Goal: Task Accomplishment & Management: Contribute content

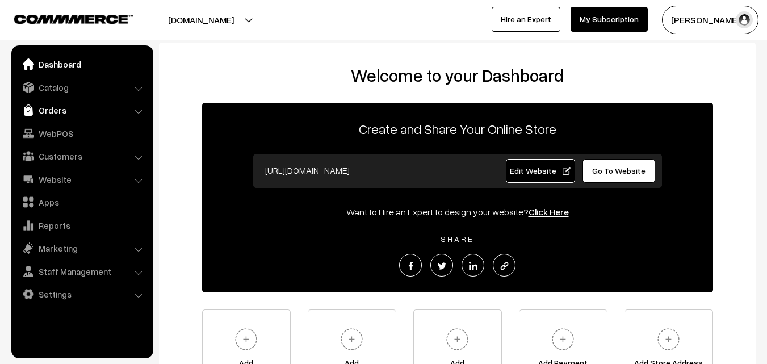
click at [55, 111] on link "Orders" at bounding box center [81, 110] width 135 height 20
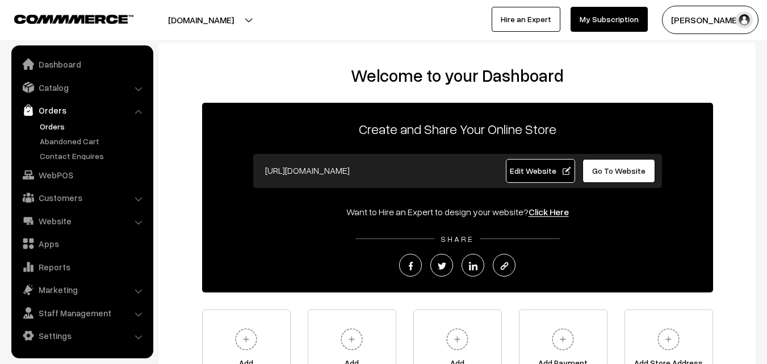
click at [55, 124] on link "Orders" at bounding box center [93, 126] width 112 height 12
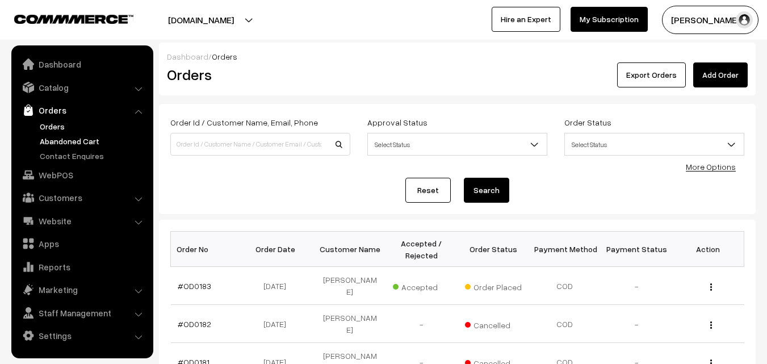
click at [57, 140] on link "Abandoned Cart" at bounding box center [93, 141] width 112 height 12
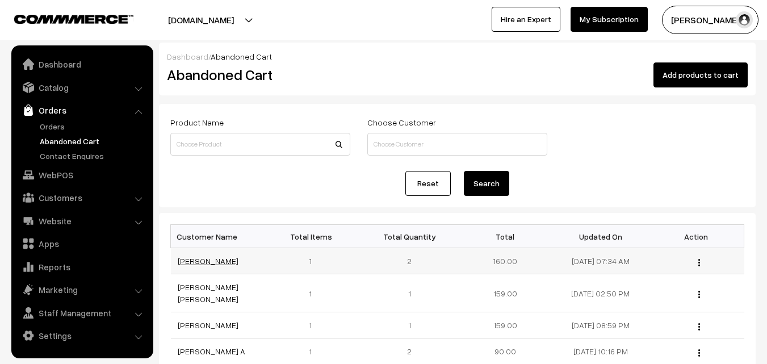
click at [193, 258] on link "[PERSON_NAME]" at bounding box center [208, 261] width 61 height 10
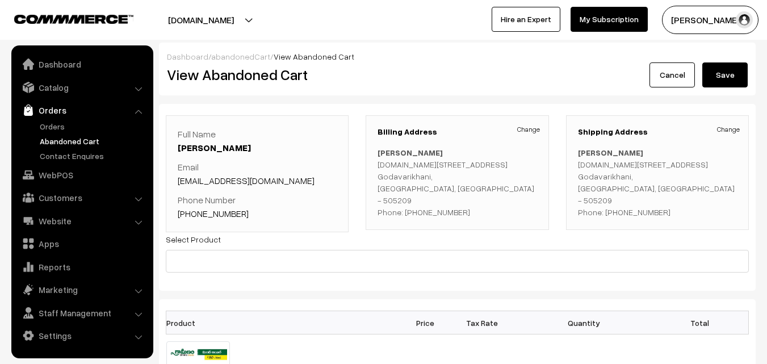
scroll to position [57, 0]
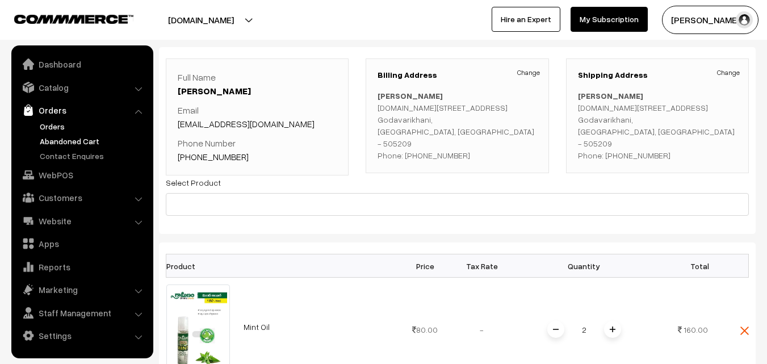
click at [60, 123] on link "Orders" at bounding box center [93, 126] width 112 height 12
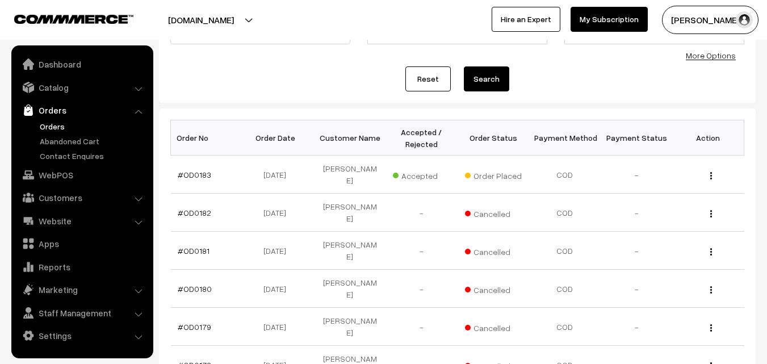
scroll to position [114, 0]
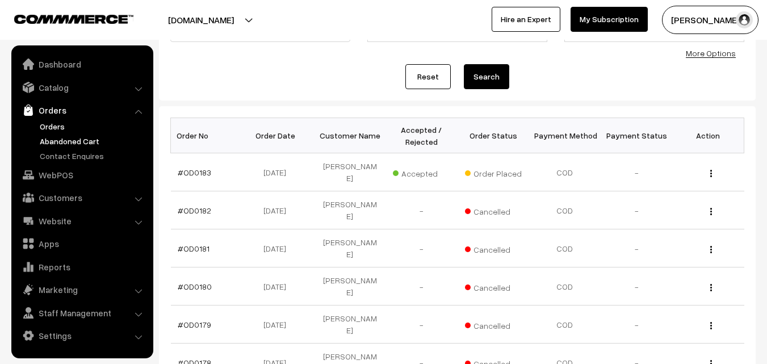
click at [76, 137] on link "Abandoned Cart" at bounding box center [93, 141] width 112 height 12
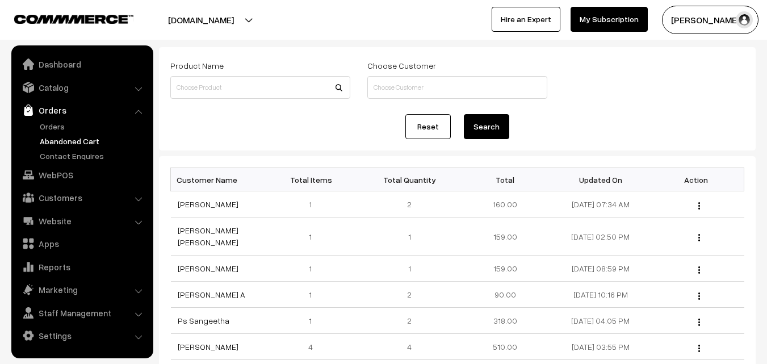
scroll to position [114, 0]
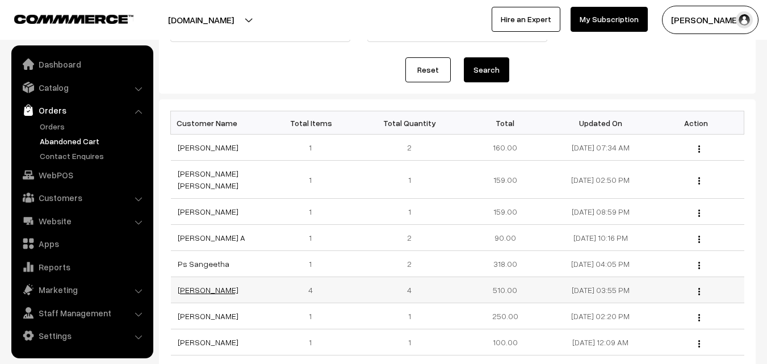
click at [206, 285] on link "Srinivas Rao Kottu" at bounding box center [208, 290] width 61 height 10
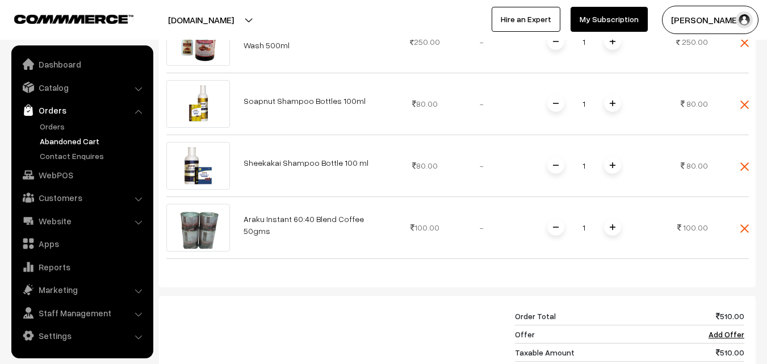
scroll to position [341, 0]
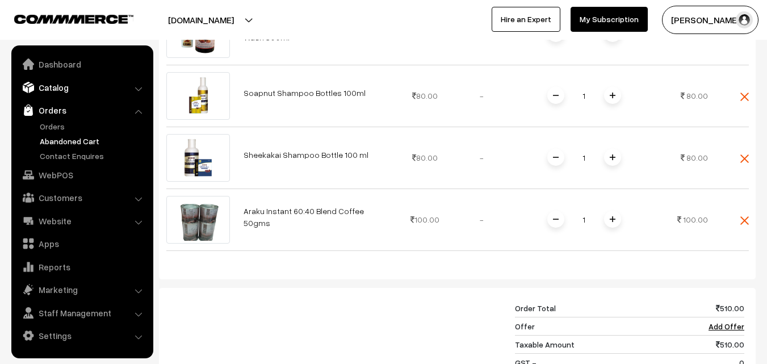
click at [58, 89] on link "Catalog" at bounding box center [81, 87] width 135 height 20
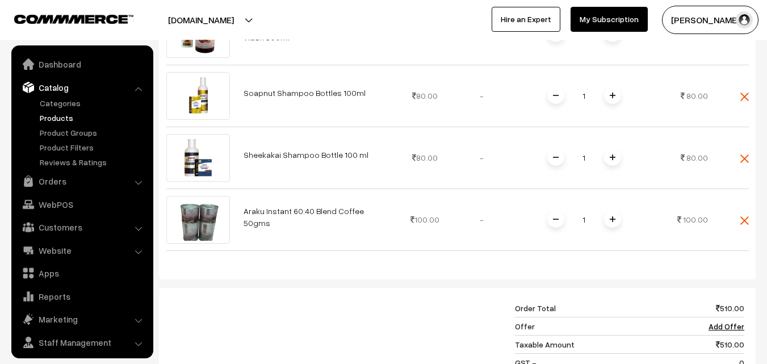
click at [58, 115] on link "Products" at bounding box center [93, 118] width 112 height 12
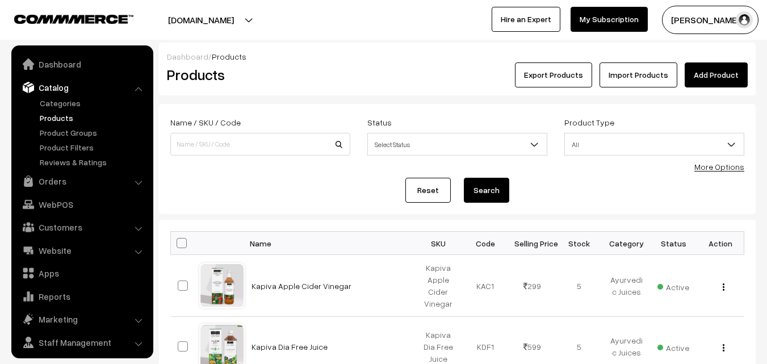
scroll to position [28, 0]
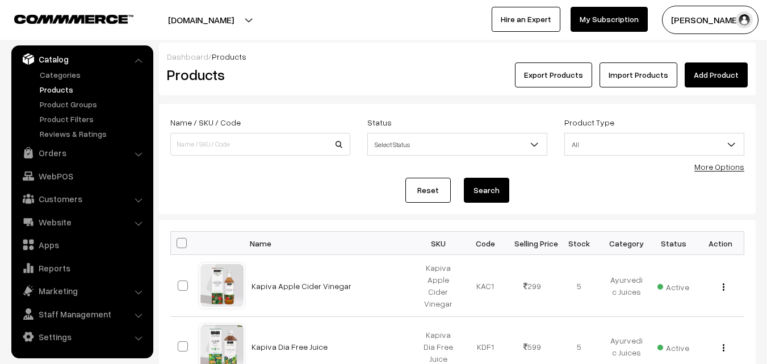
click at [726, 78] on link "Add Product" at bounding box center [716, 74] width 63 height 25
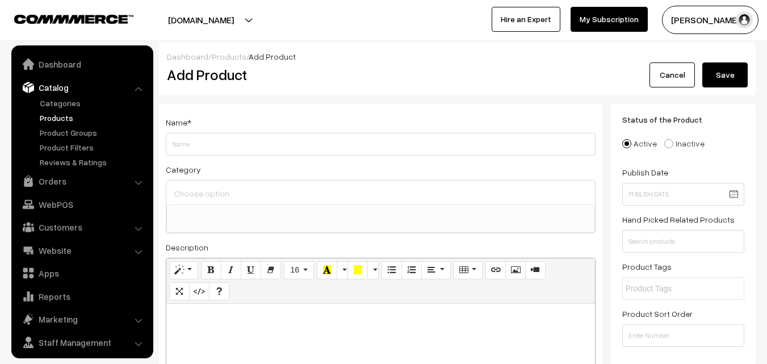
select select
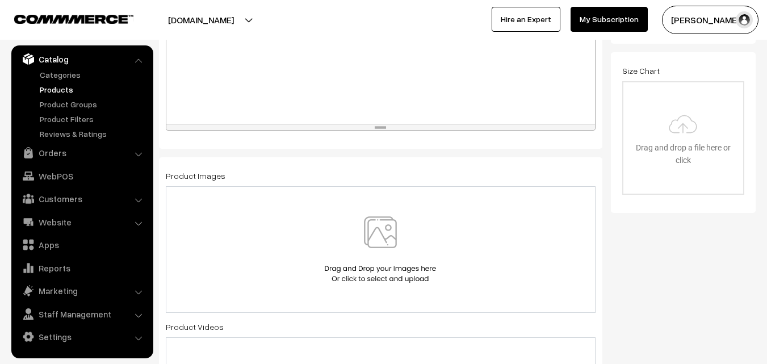
scroll to position [341, 0]
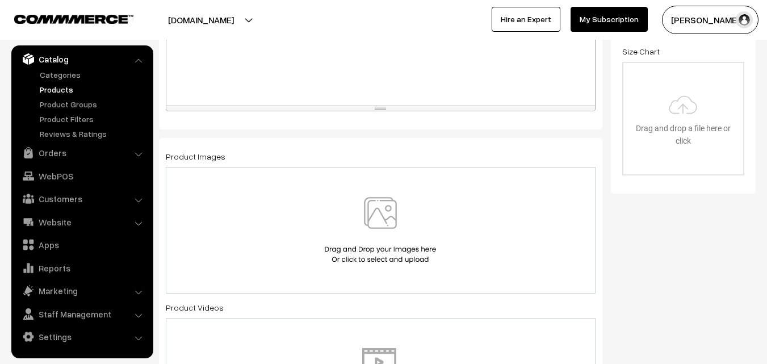
click at [368, 217] on img at bounding box center [380, 230] width 117 height 66
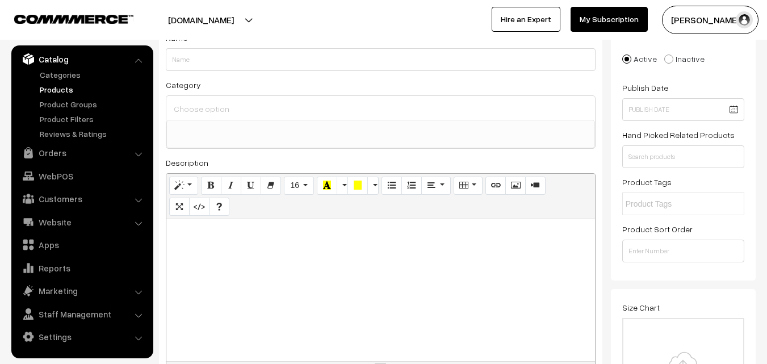
scroll to position [57, 0]
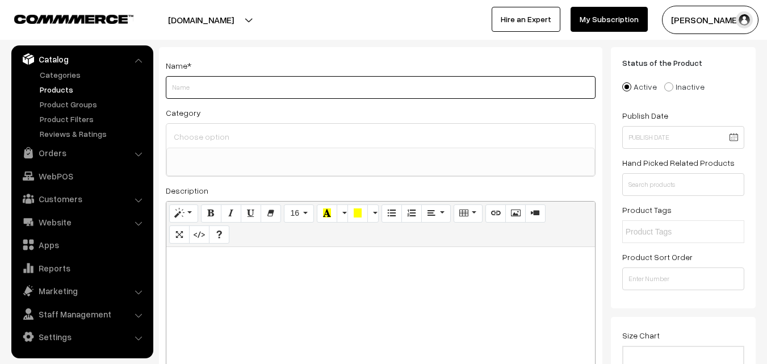
click at [208, 93] on input "Weight" at bounding box center [381, 87] width 430 height 23
type input "Kapiva Amla Juice"
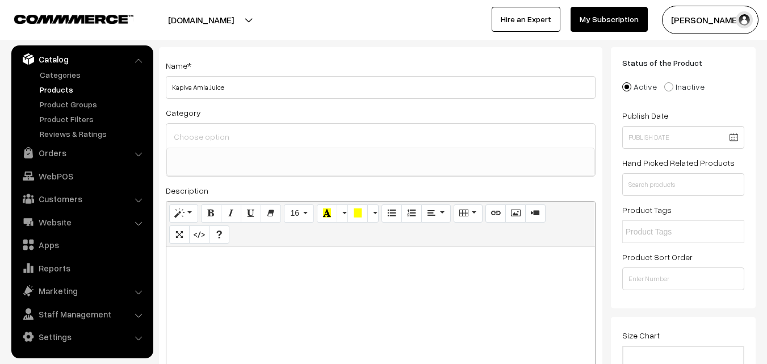
click at [216, 138] on input at bounding box center [381, 136] width 420 height 16
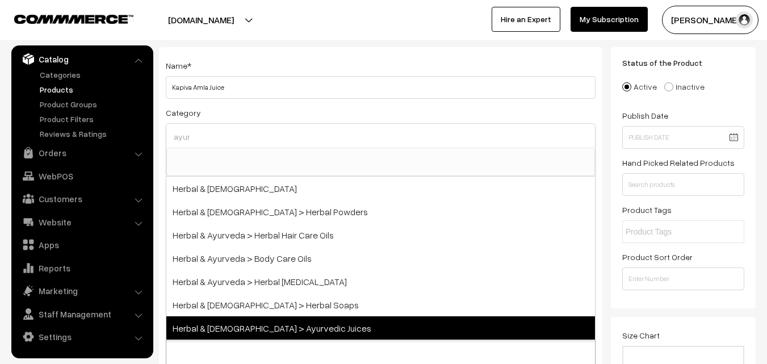
type input "ayur"
click at [275, 326] on span "Herbal & Ayurveda > Ayurvedic Juices" at bounding box center [380, 327] width 429 height 23
select select "79"
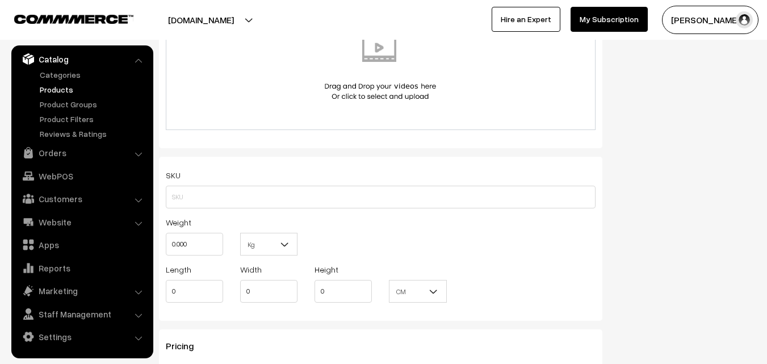
scroll to position [681, 0]
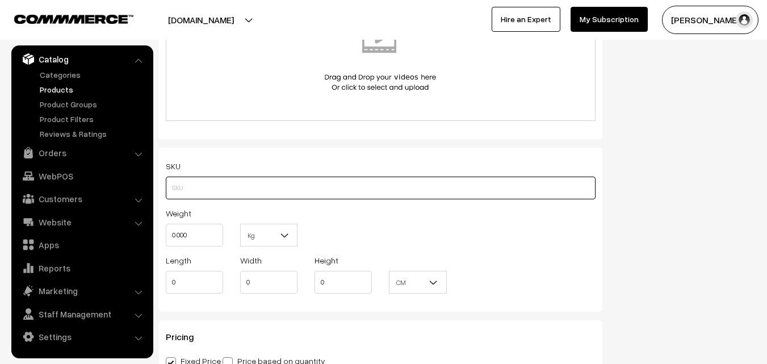
click at [261, 191] on input "text" at bounding box center [381, 188] width 430 height 23
type input "kavpiva-amla-juice"
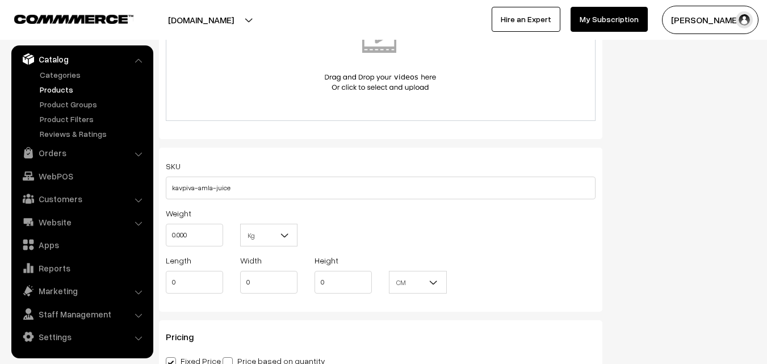
drag, startPoint x: 275, startPoint y: 156, endPoint x: 287, endPoint y: 131, distance: 27.7
click at [282, 143] on div "Name * Kapiva Amla Juice Category Herbal & Ayurveda > Ayurvedic Juices × Millet…" at bounding box center [380, 67] width 461 height 1290
click at [227, 212] on div "Weight 0.000" at bounding box center [194, 229] width 74 height 47
click at [208, 241] on div "Weight 0.000" at bounding box center [194, 229] width 74 height 47
click at [208, 241] on input "0.000" at bounding box center [194, 235] width 57 height 23
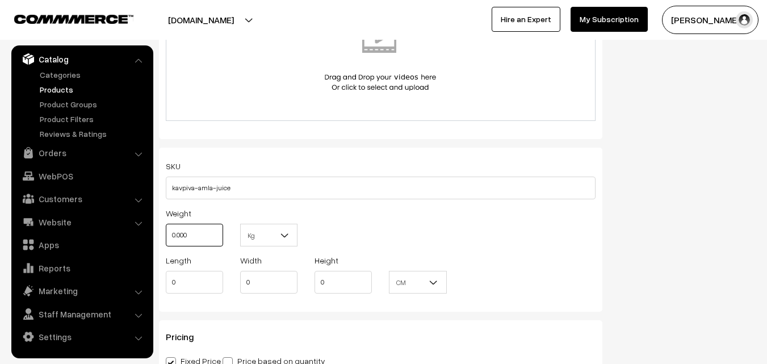
click at [208, 241] on input "0.000" at bounding box center [194, 235] width 57 height 23
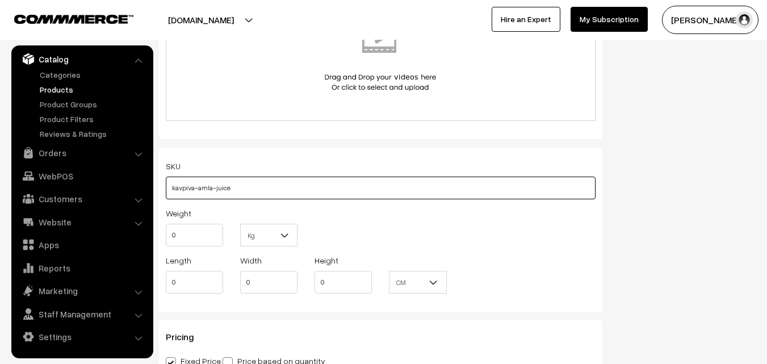
drag, startPoint x: 253, startPoint y: 190, endPoint x: 157, endPoint y: 188, distance: 96.0
click at [157, 188] on div "Name * Kapiva Amla Juice Category Herbal & Ayurveda > Ayurvedic Juices × Millet…" at bounding box center [380, 67] width 461 height 1290
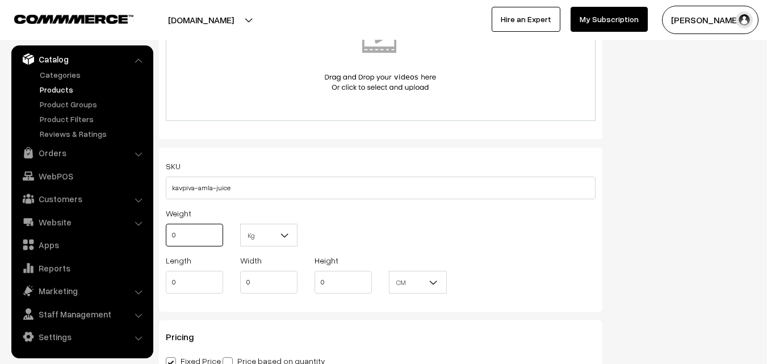
drag, startPoint x: 198, startPoint y: 236, endPoint x: 165, endPoint y: 237, distance: 32.9
click at [165, 237] on div "Weight 0" at bounding box center [194, 229] width 74 height 47
type input "1"
click at [546, 227] on div "Weight 1 Kg Kg" at bounding box center [380, 229] width 447 height 47
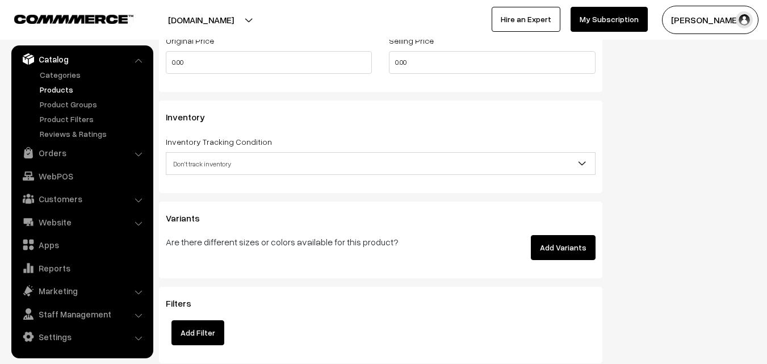
scroll to position [965, 0]
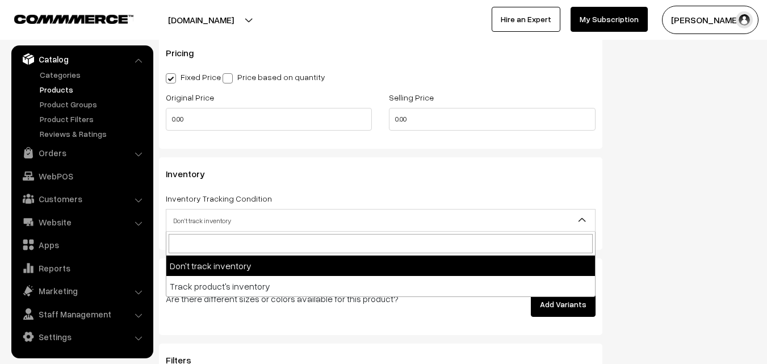
click at [546, 220] on span "Don't track inventory" at bounding box center [380, 221] width 429 height 20
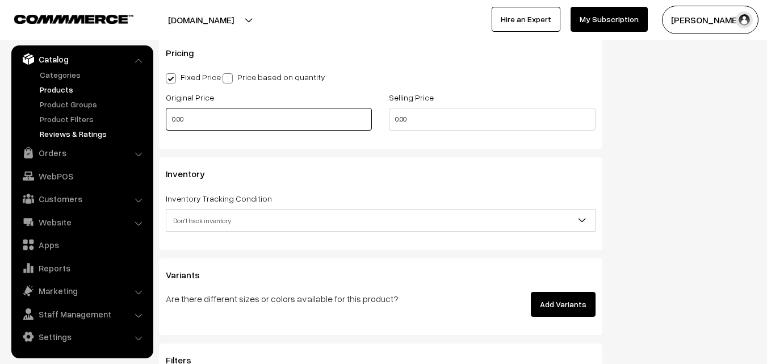
drag, startPoint x: 239, startPoint y: 130, endPoint x: 123, endPoint y: 129, distance: 115.9
type input "299"
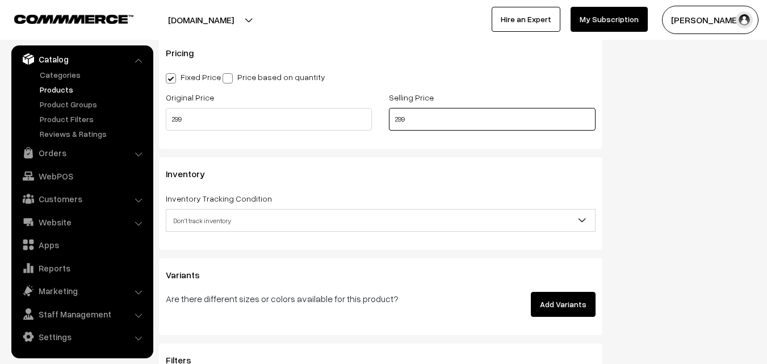
type input "299"
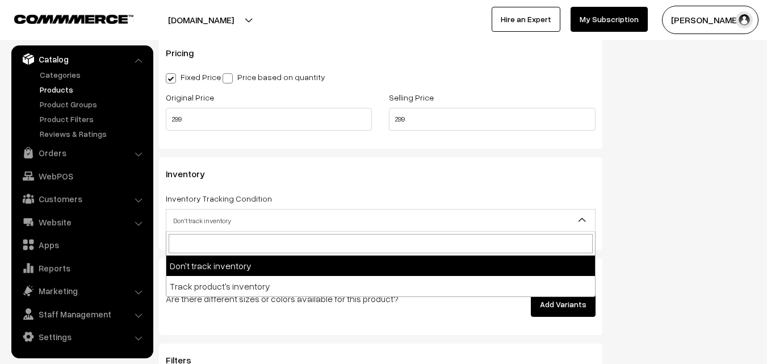
click at [266, 211] on span "Don't track inventory" at bounding box center [380, 221] width 429 height 20
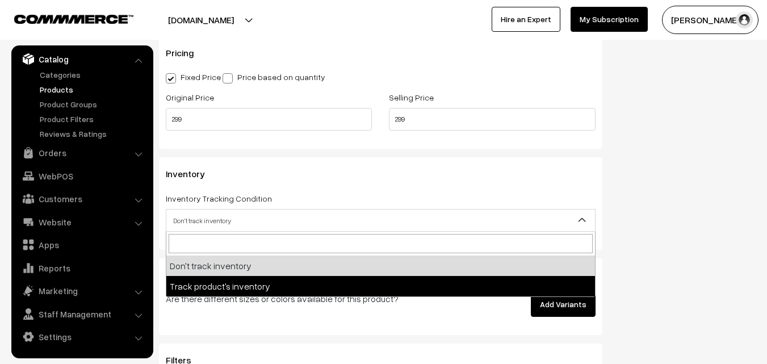
select select "2"
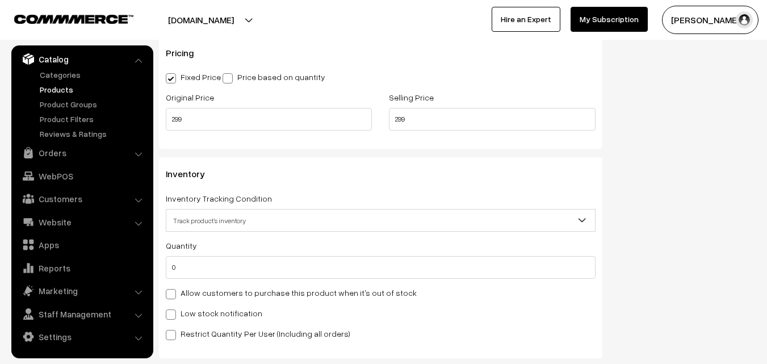
scroll to position [1022, 0]
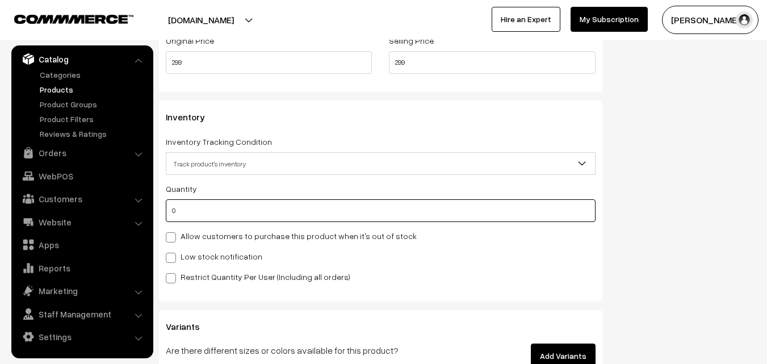
drag, startPoint x: 181, startPoint y: 218, endPoint x: 173, endPoint y: 218, distance: 8.0
click at [173, 218] on input "0" at bounding box center [381, 210] width 430 height 23
type input "5"
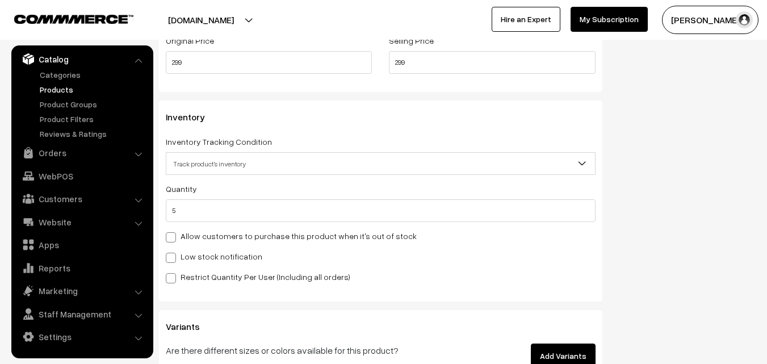
click at [566, 249] on div "Low stock notification" at bounding box center [381, 256] width 430 height 14
click at [174, 258] on span at bounding box center [171, 258] width 10 height 10
click at [173, 258] on input "Low stock notification" at bounding box center [169, 255] width 7 height 7
checkbox input "true"
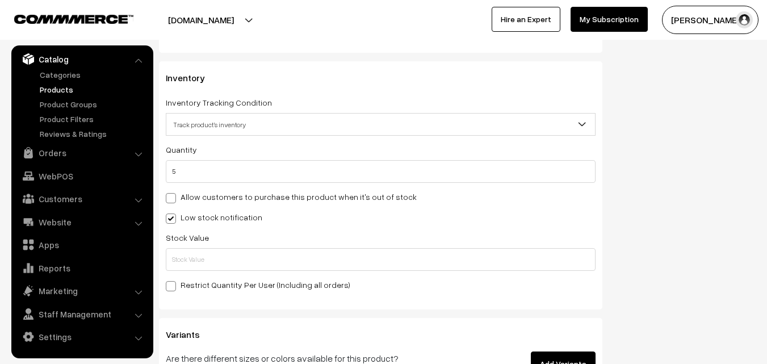
scroll to position [1079, 0]
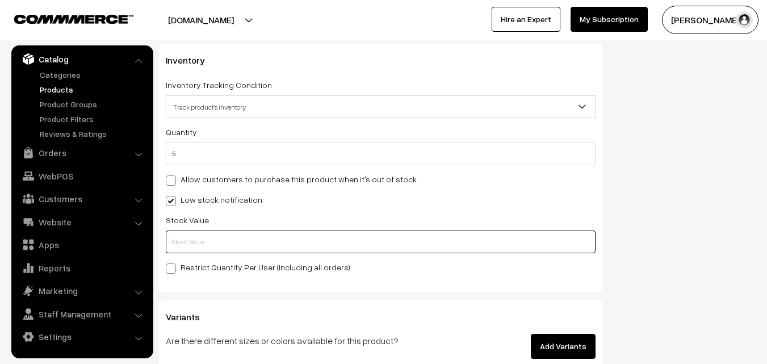
click at [225, 251] on input "text" at bounding box center [381, 242] width 430 height 23
type input "1"
click at [503, 281] on div "Inventory Inventory Tracking Condition Don't track inventory Track product's in…" at bounding box center [381, 168] width 444 height 248
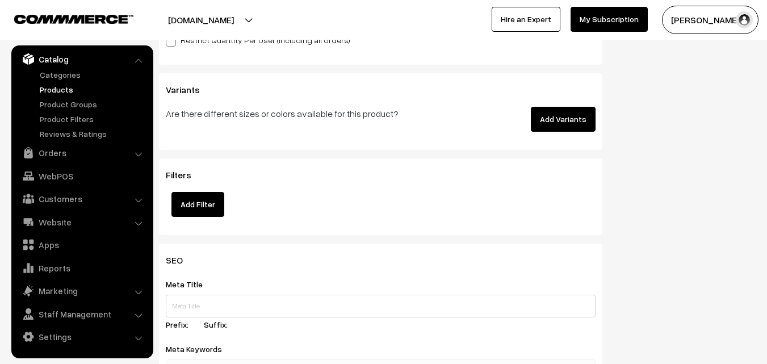
scroll to position [1363, 0]
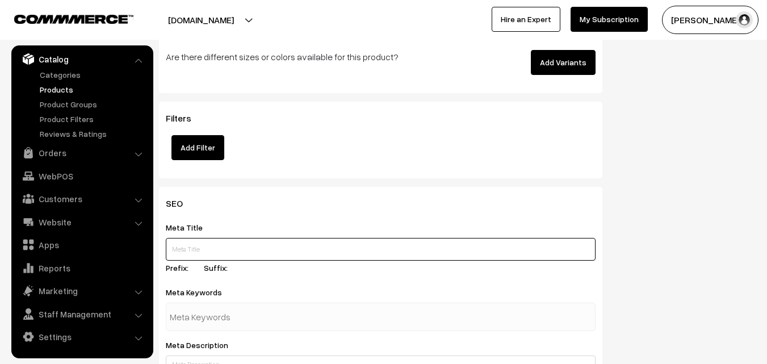
click at [269, 252] on input "text" at bounding box center [381, 249] width 430 height 23
type input "K"
type input "b"
paste input "Buy Kapiva Amla Juice Online | Kapiva Products in Hyderabad"
type input "Buy Kapiva Amla Juice Online | Kapiva Products in Hyderabad"
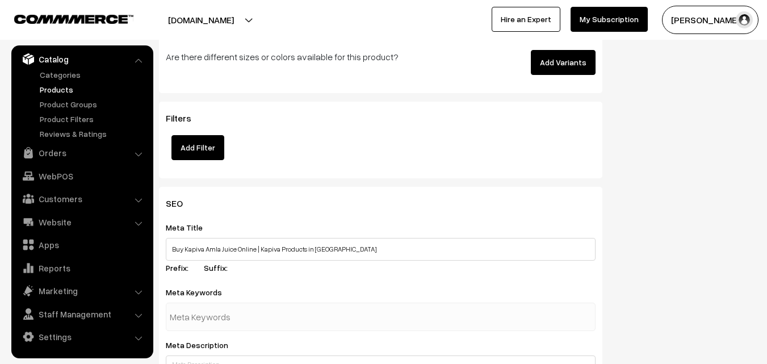
click at [211, 314] on input "text" at bounding box center [229, 317] width 118 height 23
type input "kapiva amla juice near me"
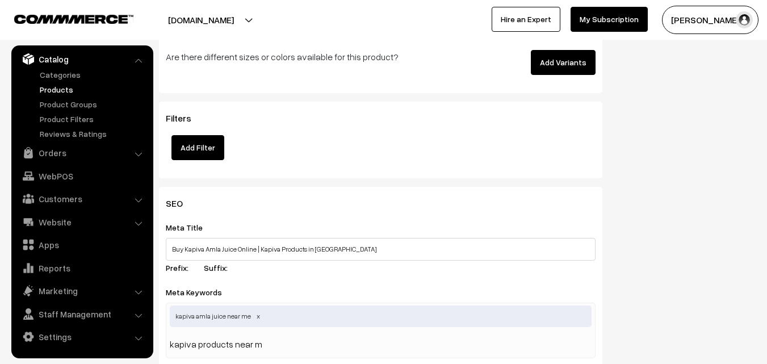
type input "kapiva products near me"
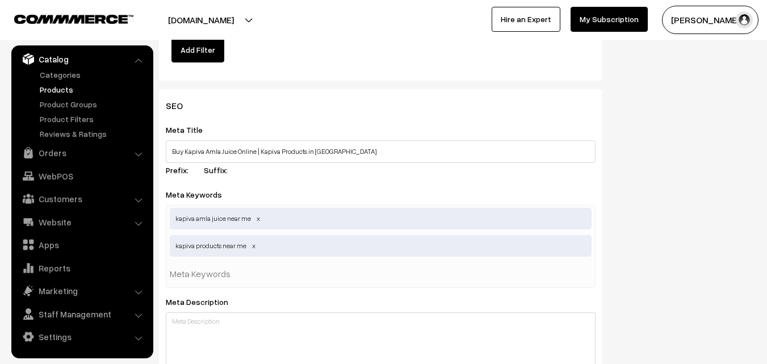
scroll to position [1476, 0]
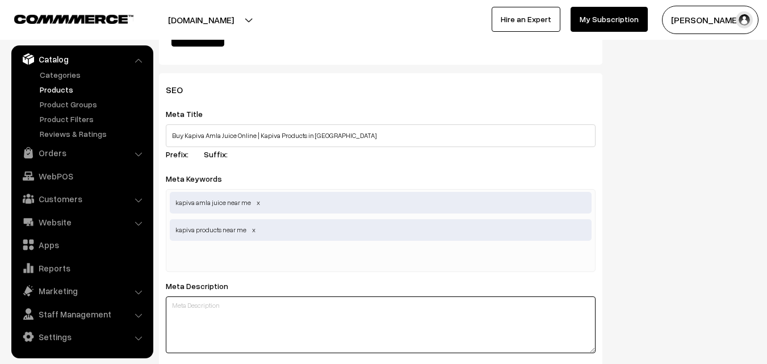
click at [257, 320] on textarea at bounding box center [381, 324] width 430 height 57
paste textarea "Buy Kapiva Amla Juice Online, Made with cold pressed Amala available at K S Nat…"
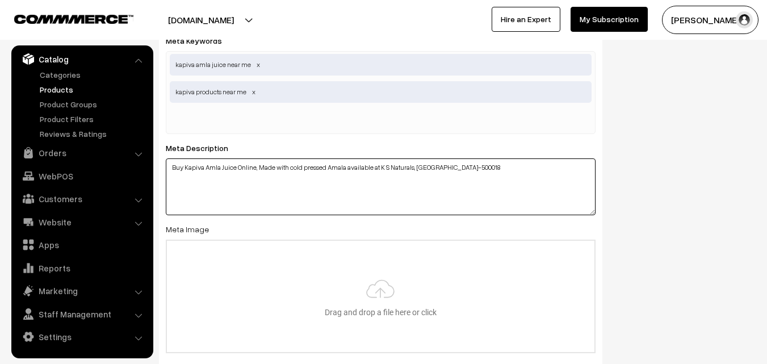
scroll to position [1647, 0]
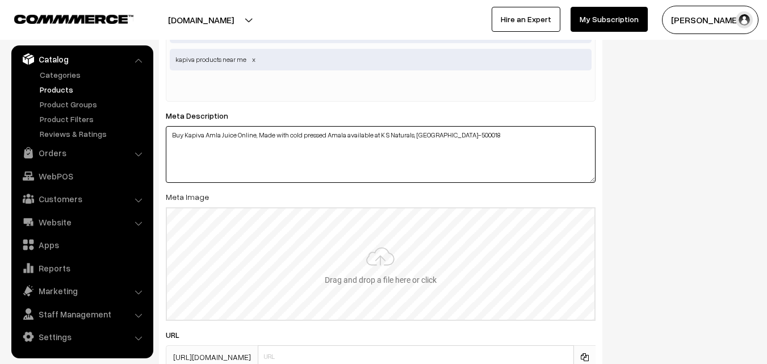
type textarea "Buy Kapiva Amla Juice Online, Made with cold pressed Amala available at K S Nat…"
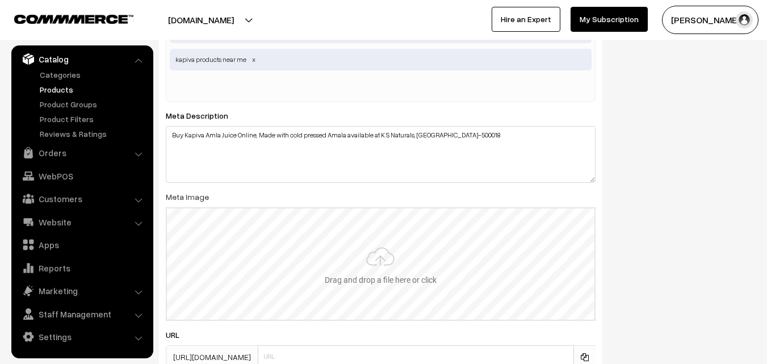
click at [386, 260] on input "file" at bounding box center [381, 263] width 428 height 111
type input "C:\fakepath\amla-juice-kapiva.jpg"
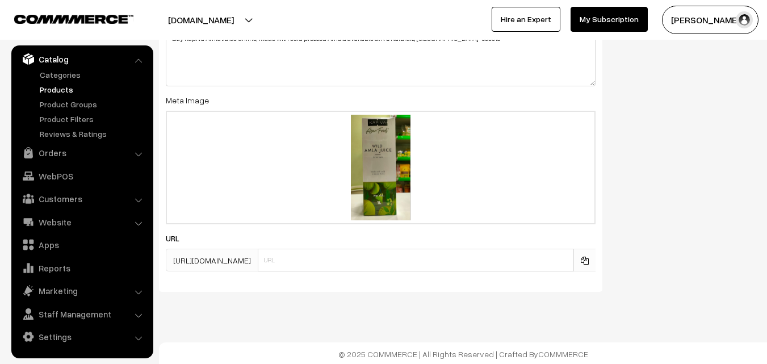
scroll to position [1745, 0]
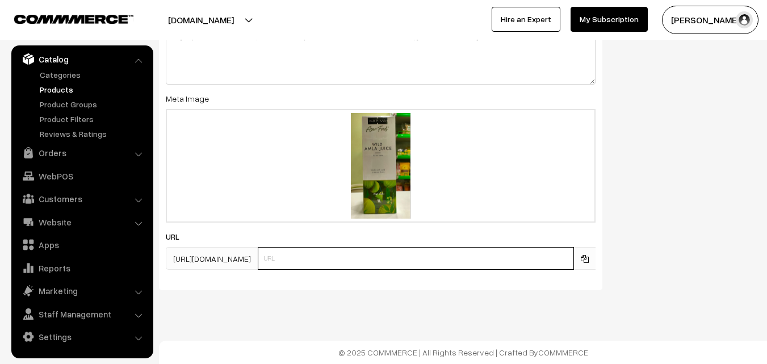
click at [358, 262] on input "text" at bounding box center [416, 258] width 316 height 23
click at [359, 261] on input "kapiva-amla-juice" at bounding box center [416, 258] width 316 height 23
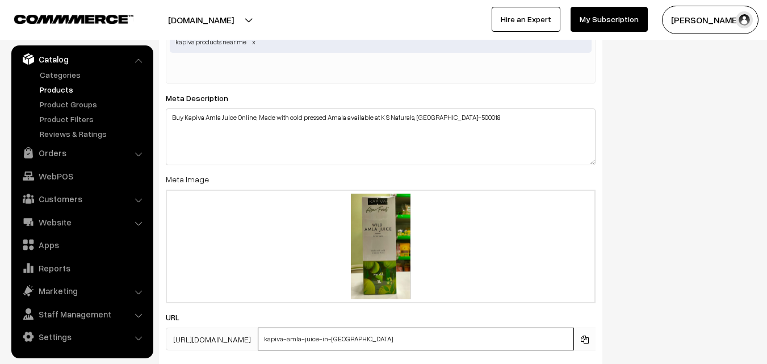
click at [438, 256] on div "SEO Meta Title Buy Kapiva Amla Juice Online | Kapiva Products in Hyderabad Pref…" at bounding box center [381, 128] width 444 height 486
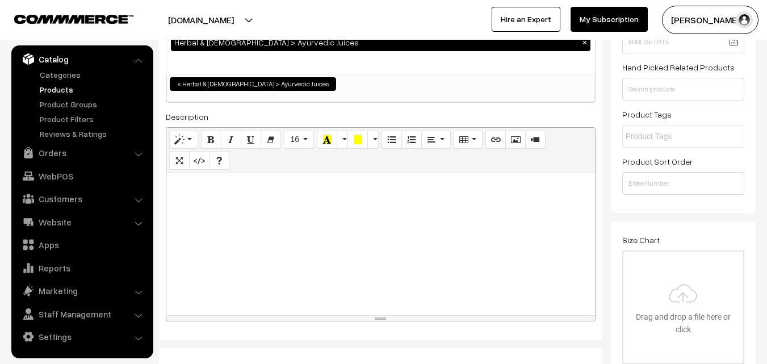
scroll to position [0, 0]
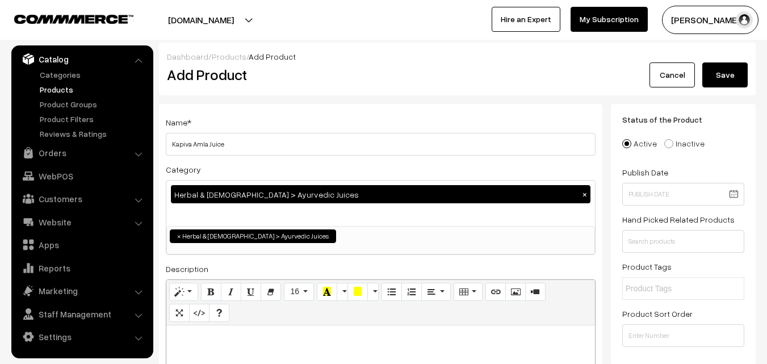
type input "kapiva-amla-juice-in-hyderabad"
drag, startPoint x: 184, startPoint y: 152, endPoint x: 241, endPoint y: 143, distance: 57.5
click at [193, 148] on div "Name * Kapiva Amla Juice Category Herbal & Ayurveda > Ayurvedic Juices × Millet…" at bounding box center [381, 298] width 444 height 388
click at [246, 141] on input "Kapiva Amla Juice" at bounding box center [381, 144] width 430 height 23
drag, startPoint x: 259, startPoint y: 147, endPoint x: 170, endPoint y: 145, distance: 88.6
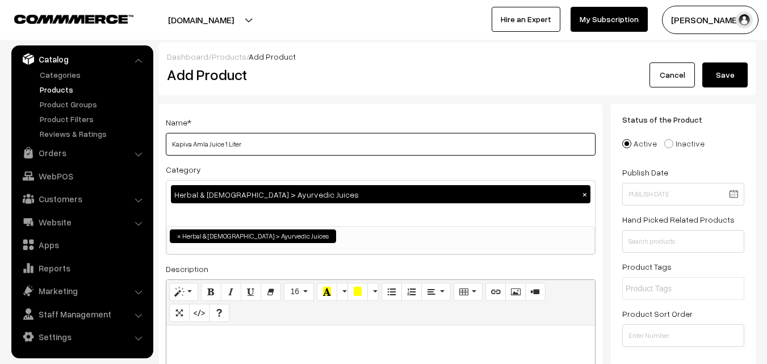
click at [170, 145] on input "Kapiva Amla Juice 1 Liter" at bounding box center [381, 144] width 430 height 23
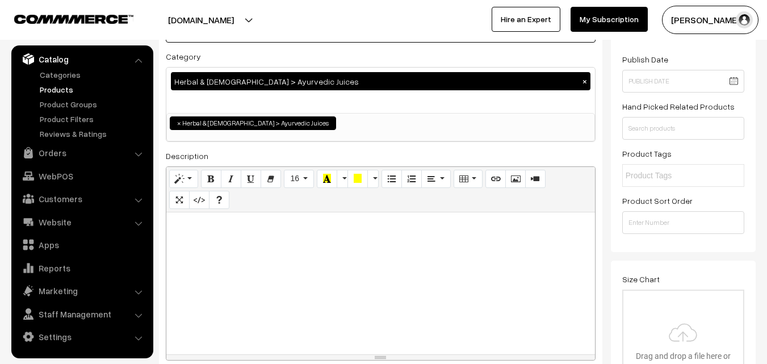
scroll to position [114, 0]
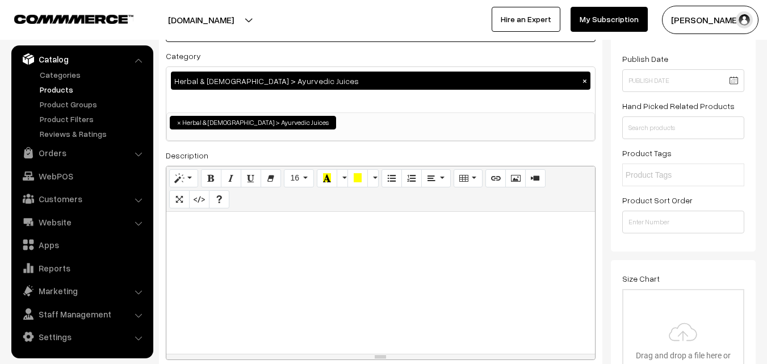
type input "Kapiva Amla Juice 1 Liter"
click at [191, 224] on p at bounding box center [380, 224] width 417 height 14
paste div
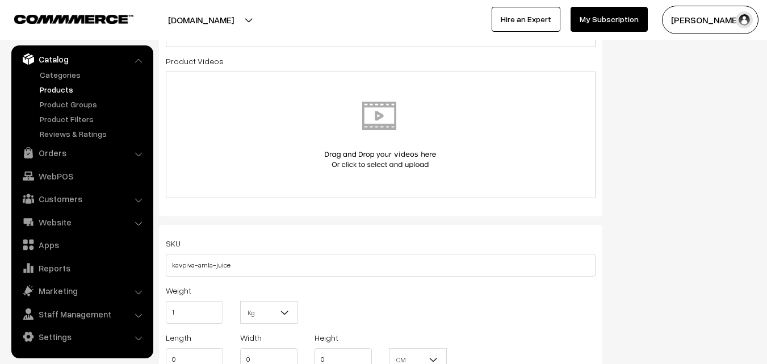
scroll to position [625, 0]
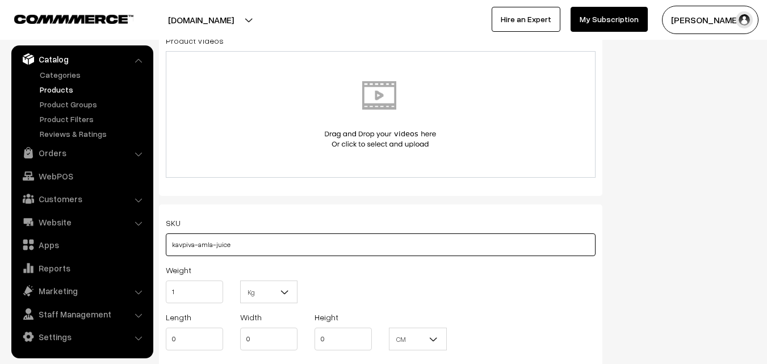
drag, startPoint x: 239, startPoint y: 246, endPoint x: 170, endPoint y: 254, distance: 68.6
click at [170, 254] on input "kavpiva-amla-juice" at bounding box center [381, 244] width 430 height 23
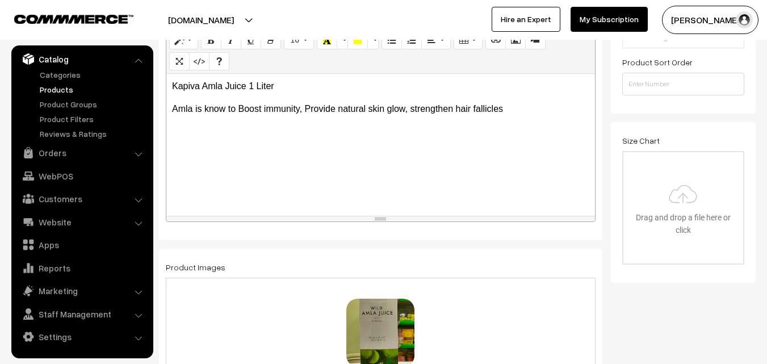
scroll to position [227, 0]
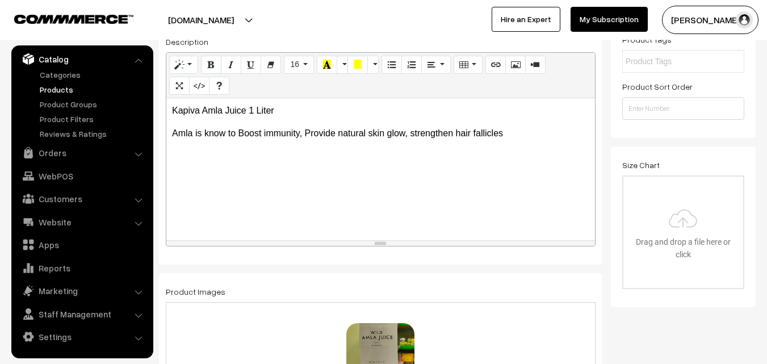
click at [521, 133] on p "Amla is know to Boost immunity, Provide natural skin glow, strengthen hair fall…" at bounding box center [380, 134] width 417 height 14
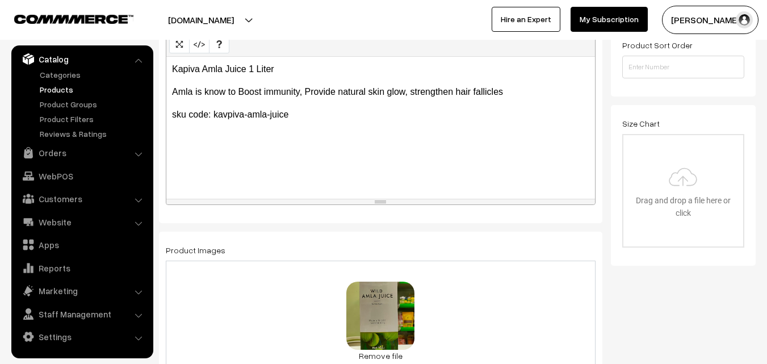
scroll to position [0, 0]
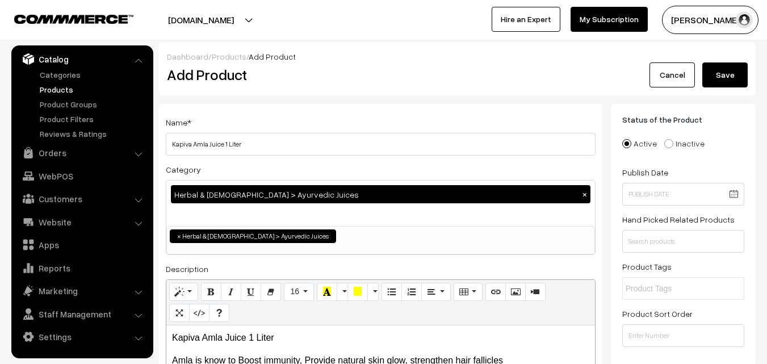
click at [661, 287] on input "text" at bounding box center [675, 289] width 99 height 12
type input "amla juice"
click at [732, 77] on button "Save" at bounding box center [724, 74] width 45 height 25
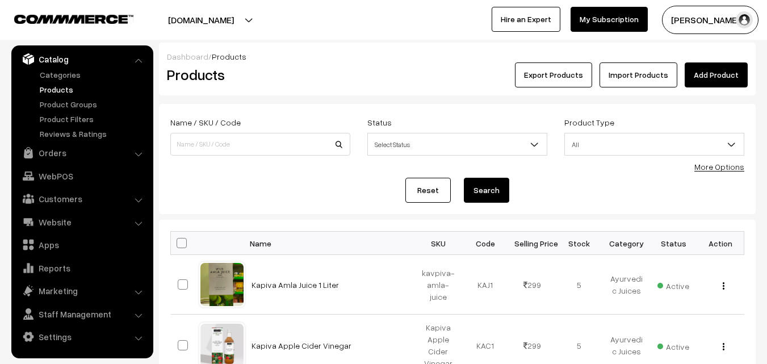
click at [716, 70] on link "Add Product" at bounding box center [716, 74] width 63 height 25
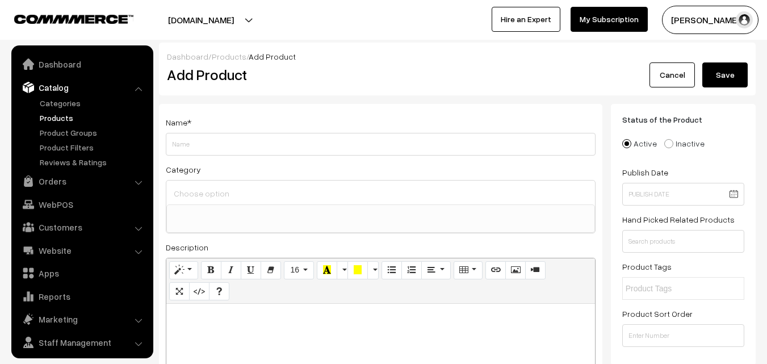
select select
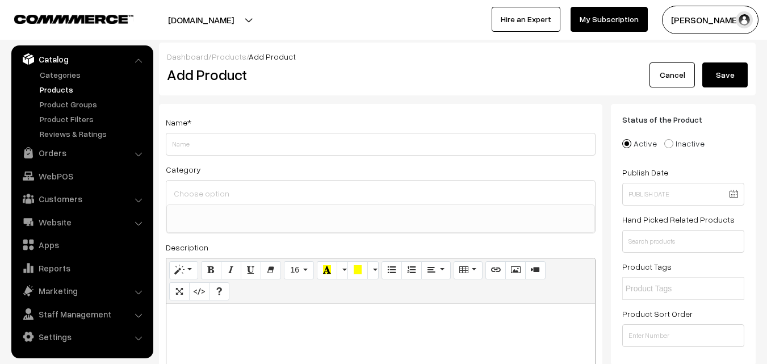
type input "T"
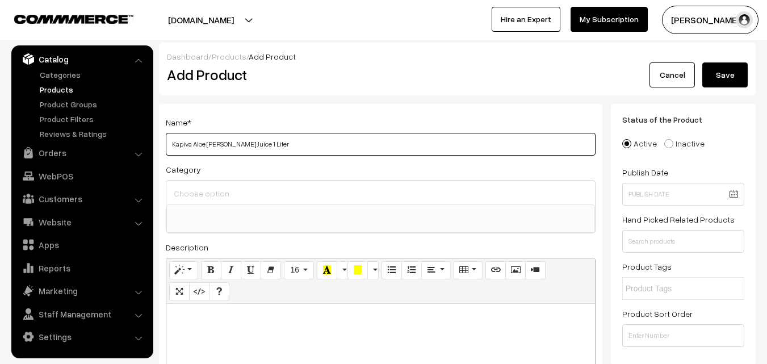
type input "Kapiva Aloe Vera Juice 1 Liter"
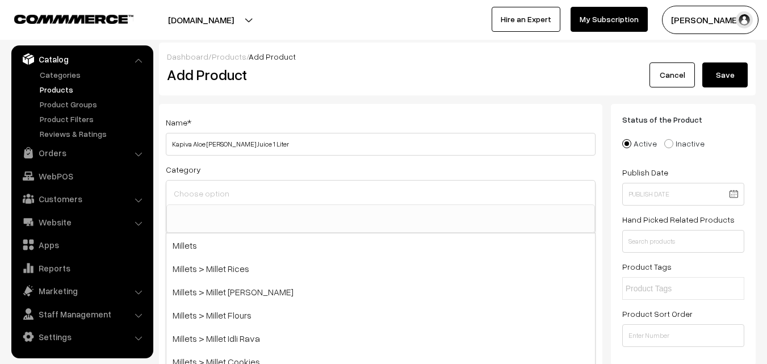
click at [206, 187] on input at bounding box center [381, 193] width 420 height 16
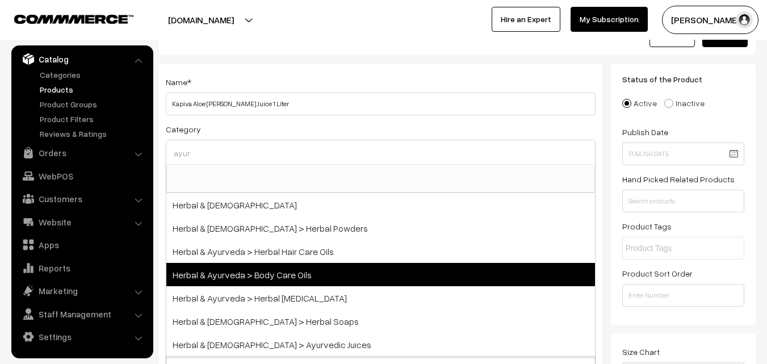
scroll to position [57, 0]
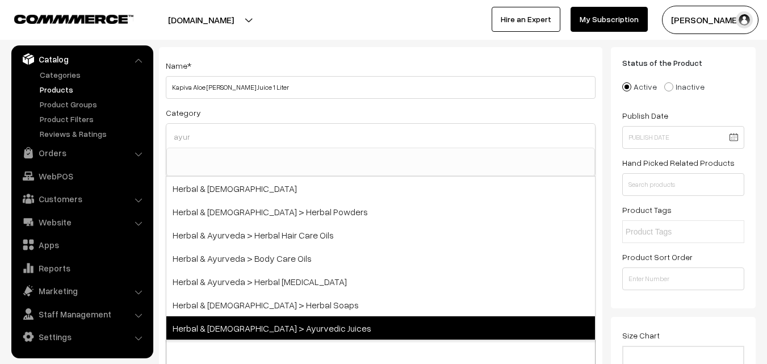
type input "ayur"
click at [309, 328] on span "Herbal & [DEMOGRAPHIC_DATA] > Ayurvedic Juices" at bounding box center [380, 327] width 429 height 23
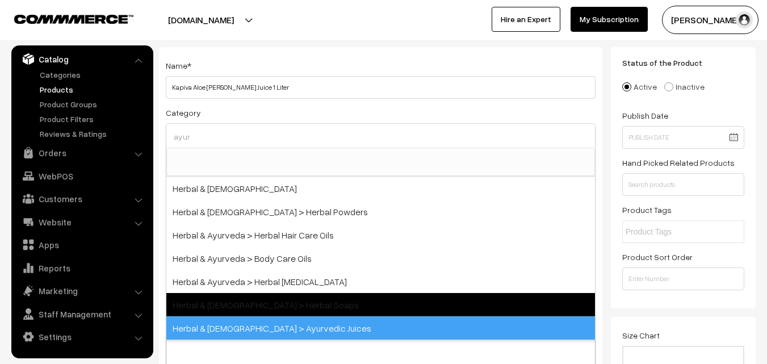
select select "79"
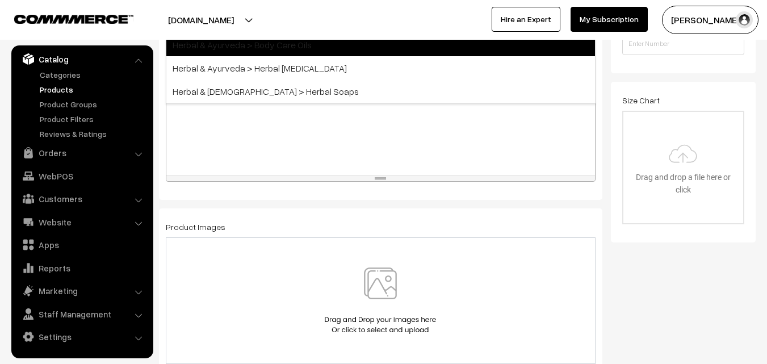
scroll to position [341, 0]
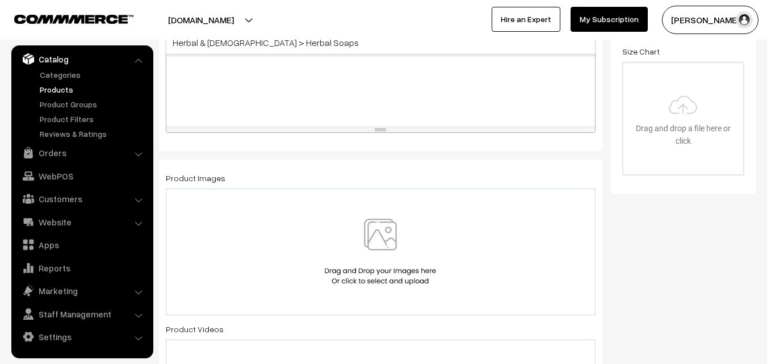
click at [384, 244] on img at bounding box center [380, 252] width 117 height 66
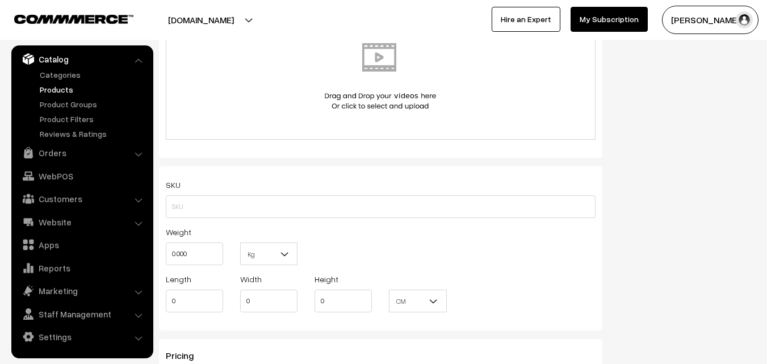
scroll to position [681, 0]
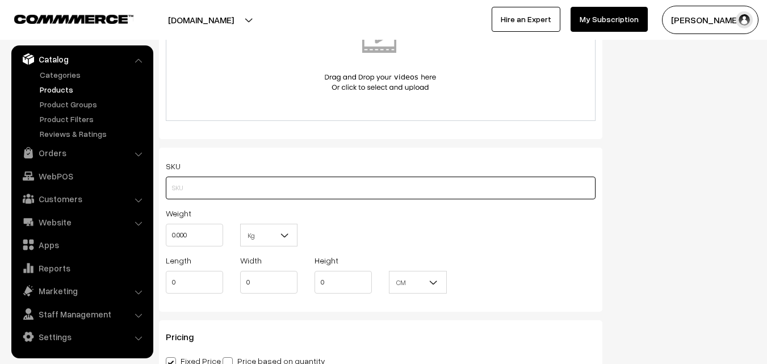
click at [241, 185] on input "text" at bounding box center [381, 188] width 430 height 23
type input "kapiva-aloe-vera-juice"
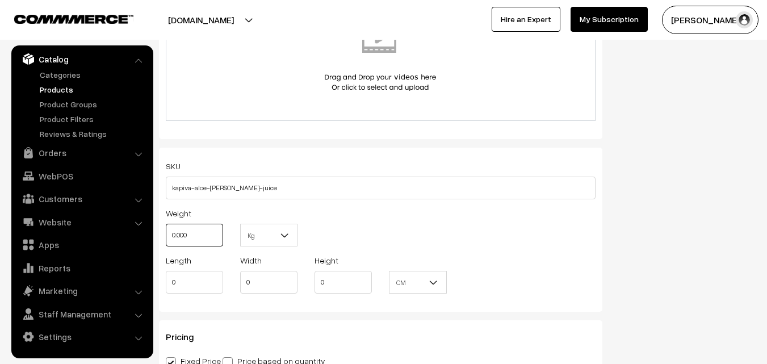
drag, startPoint x: 205, startPoint y: 237, endPoint x: 164, endPoint y: 237, distance: 41.5
click at [164, 237] on div "Weight 0.000" at bounding box center [194, 229] width 74 height 47
type input "1"
click at [528, 236] on div "Weight 1 Kg Kg" at bounding box center [380, 229] width 447 height 47
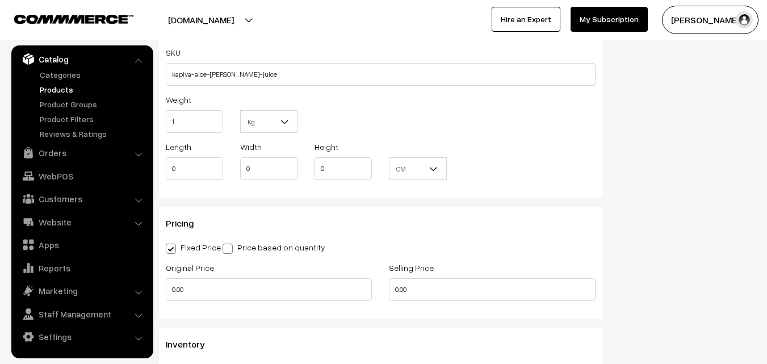
scroll to position [852, 0]
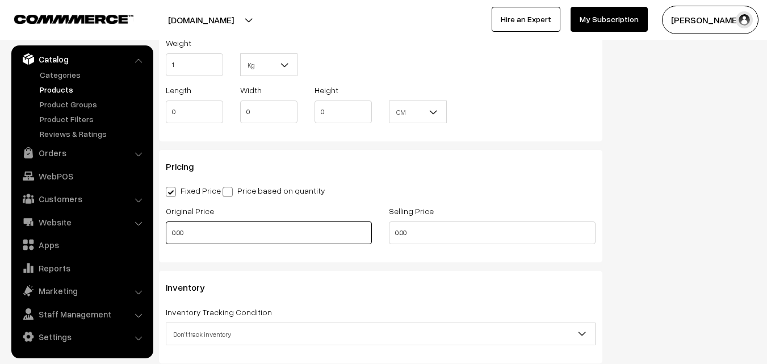
drag, startPoint x: 245, startPoint y: 227, endPoint x: 171, endPoint y: 237, distance: 75.1
click at [171, 237] on input "0.00" at bounding box center [269, 232] width 206 height 23
type input "299"
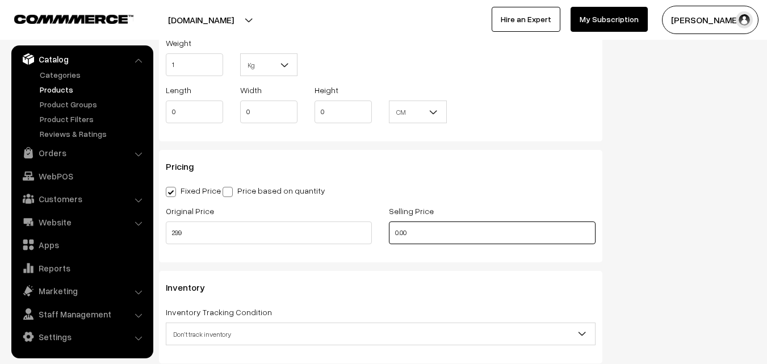
drag, startPoint x: 424, startPoint y: 238, endPoint x: 396, endPoint y: 238, distance: 28.4
click at [396, 238] on input "0.00" at bounding box center [492, 232] width 206 height 23
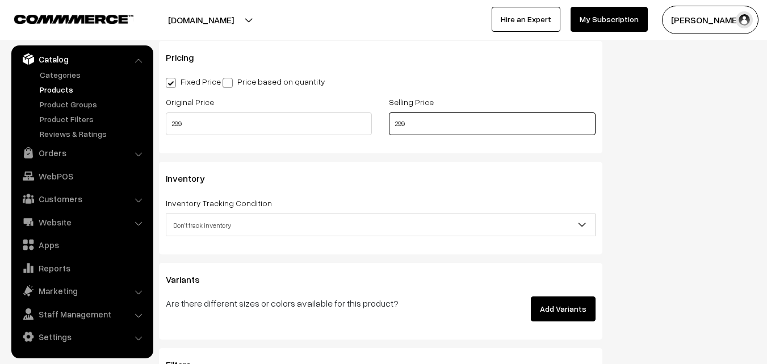
scroll to position [965, 0]
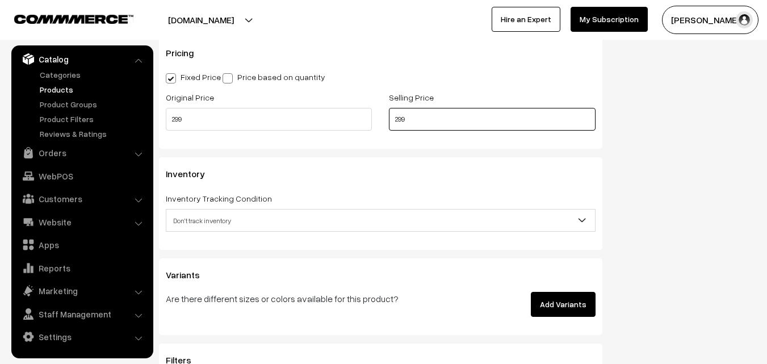
type input "299"
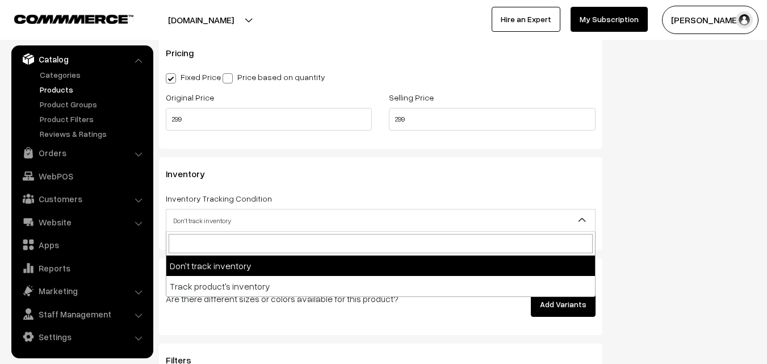
click at [273, 219] on span "Don't track inventory" at bounding box center [380, 221] width 429 height 20
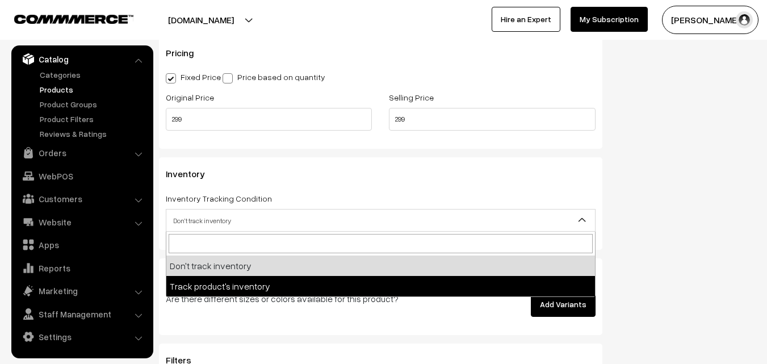
select select "2"
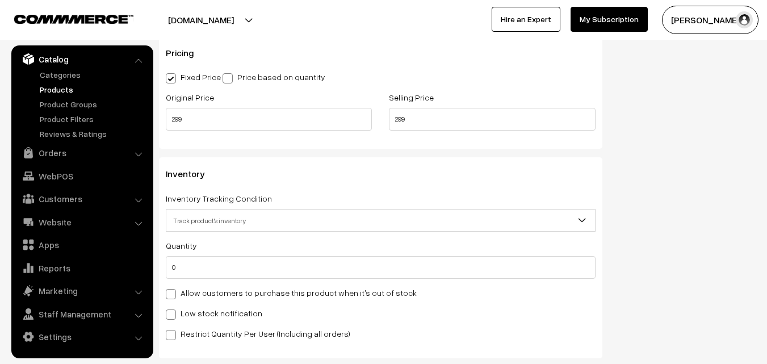
scroll to position [1022, 0]
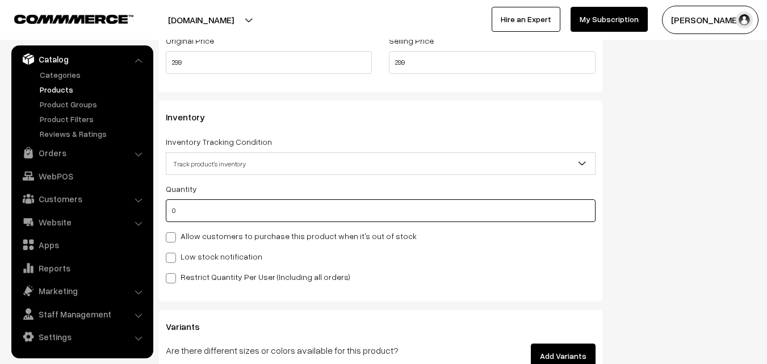
drag, startPoint x: 195, startPoint y: 211, endPoint x: 170, endPoint y: 212, distance: 25.0
click at [170, 212] on input "0" at bounding box center [381, 210] width 430 height 23
type input "5"
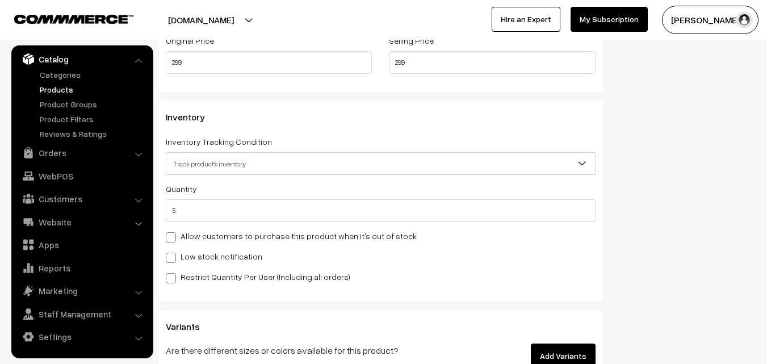
click at [168, 257] on span at bounding box center [171, 258] width 10 height 10
click at [168, 257] on input "Low stock notification" at bounding box center [169, 255] width 7 height 7
checkbox input "true"
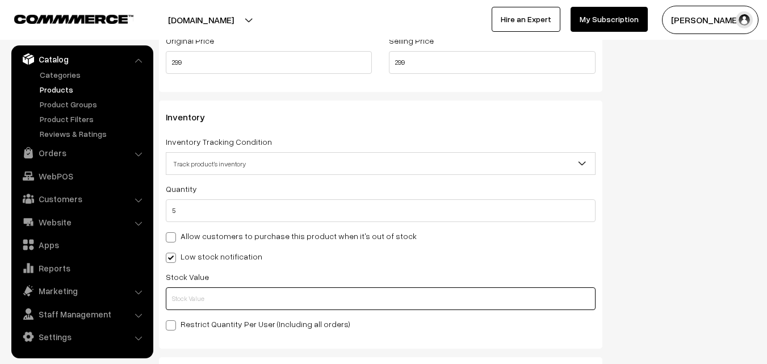
click at [227, 299] on input "text" at bounding box center [381, 298] width 430 height 23
type input "1"
click at [455, 249] on div "Low stock notification" at bounding box center [381, 256] width 430 height 14
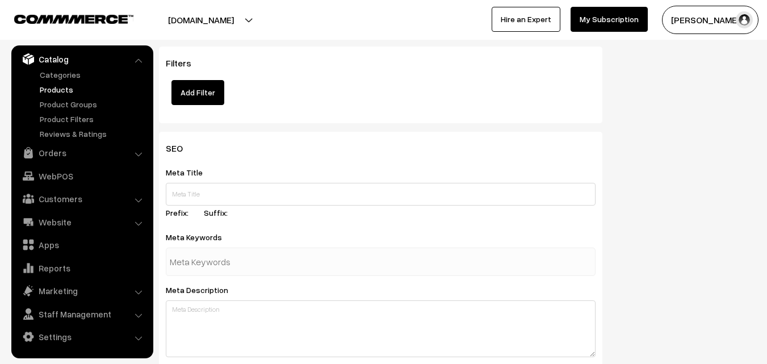
scroll to position [1420, 0]
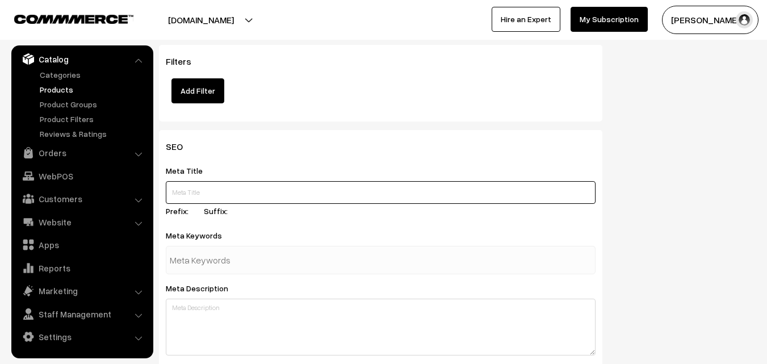
click at [227, 194] on input "text" at bounding box center [381, 192] width 430 height 23
paste input "Buy KAPIVA ALOE VERA Juice Online | Kapiva JUICES"
type input "Buy KAPIVA ALOE VERA Juice Online | Kapiva JUICES"
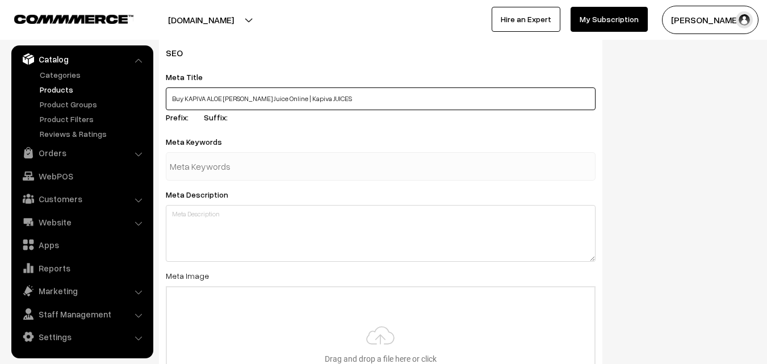
scroll to position [1533, 0]
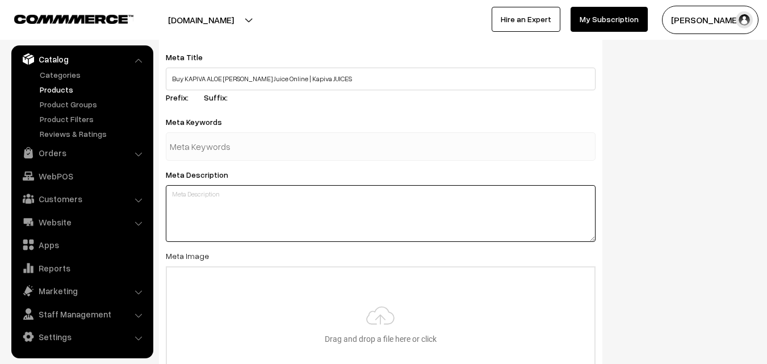
click at [228, 203] on textarea at bounding box center [381, 213] width 430 height 57
paste textarea "Buy KAPIVA ALOE VERA Juice Online, From farms to bottles in 1 day available at …"
type textarea "Buy KAPIVA ALOE VERA Juice Online, From farms to bottles in 1 day available at …"
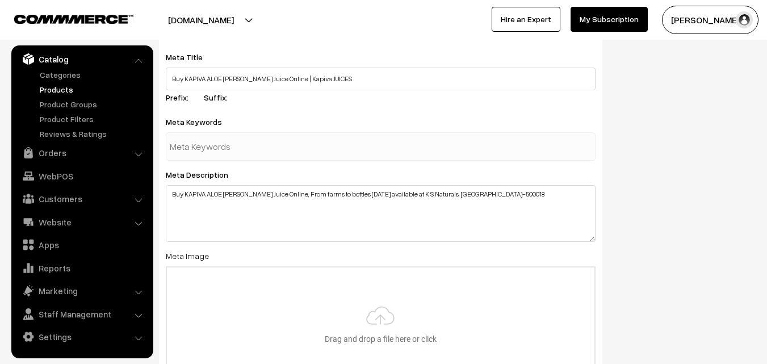
click at [198, 136] on input "text" at bounding box center [229, 146] width 118 height 23
type input "ALOE VERA JUICE IN HYDERABAD"
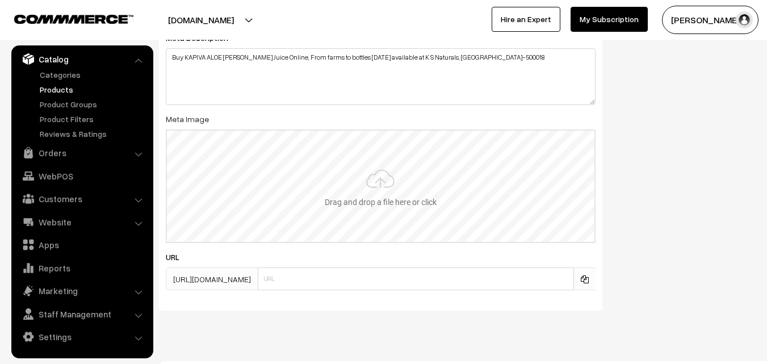
scroll to position [1718, 0]
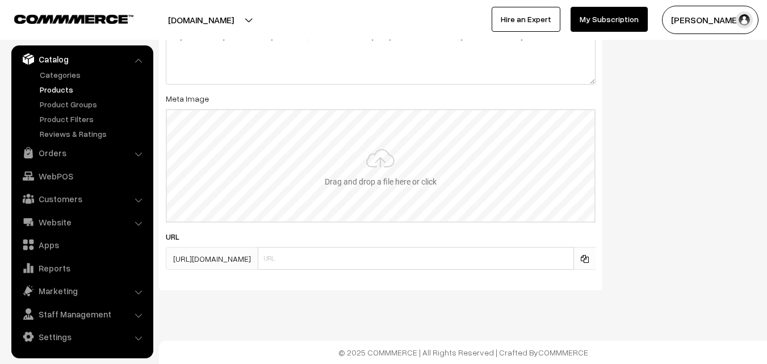
click at [366, 181] on input "file" at bounding box center [381, 165] width 428 height 111
type input "C:\fakepath\aloevera-juice.jpg"
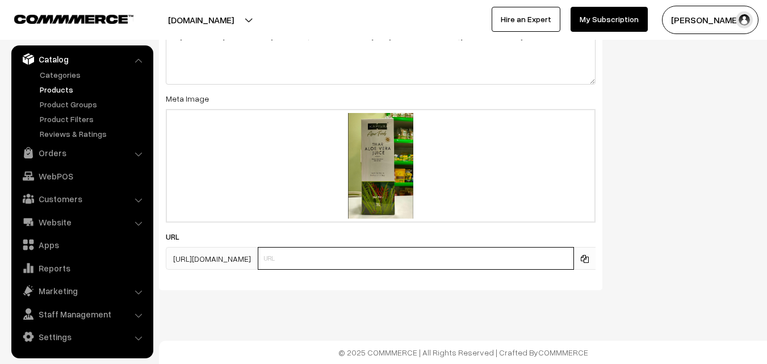
click at [327, 263] on input "text" at bounding box center [416, 258] width 316 height 23
type input "A"
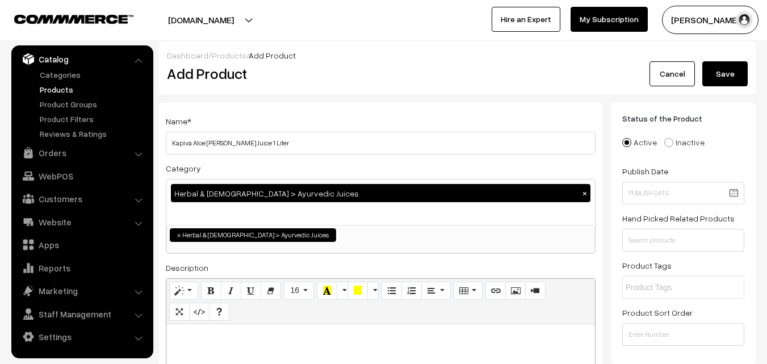
scroll to position [0, 0]
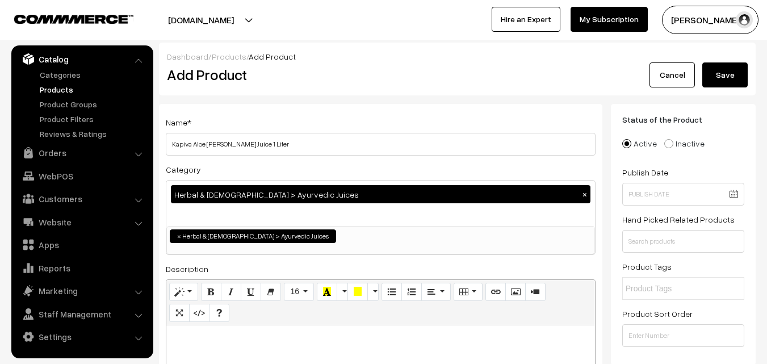
type input "aloevera-juice-in-hyderabad"
drag, startPoint x: 260, startPoint y: 146, endPoint x: 164, endPoint y: 147, distance: 96.5
click at [164, 147] on div "Name * Kapiva Aloe Vera Juice 1 Liter Category Herbal & Ayurveda > Ayurvedic Ju…" at bounding box center [381, 298] width 444 height 388
click at [228, 335] on p at bounding box center [380, 338] width 417 height 14
paste div
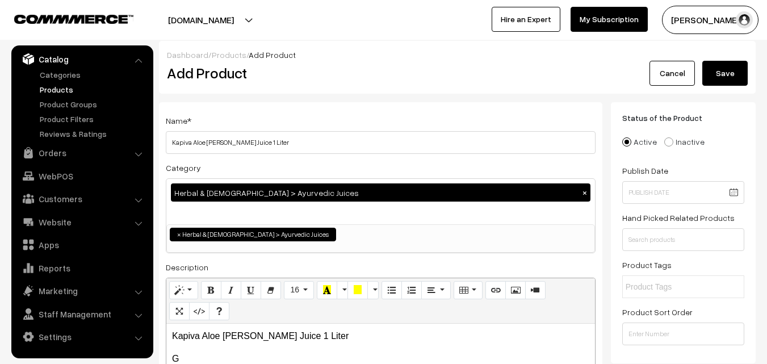
scroll to position [58, 0]
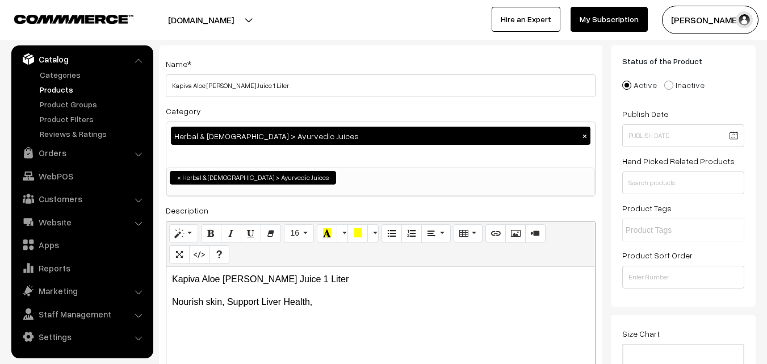
click at [245, 302] on p "Nourish skin, Support Liver Health," at bounding box center [380, 302] width 417 height 14
click at [363, 300] on p "Nourish skin, Support Liver Health," at bounding box center [380, 302] width 417 height 14
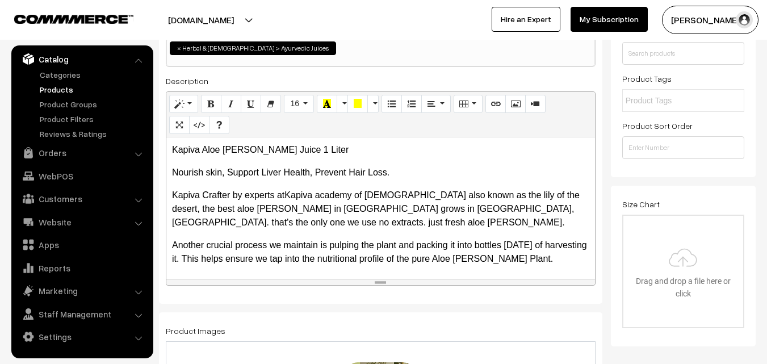
scroll to position [131, 0]
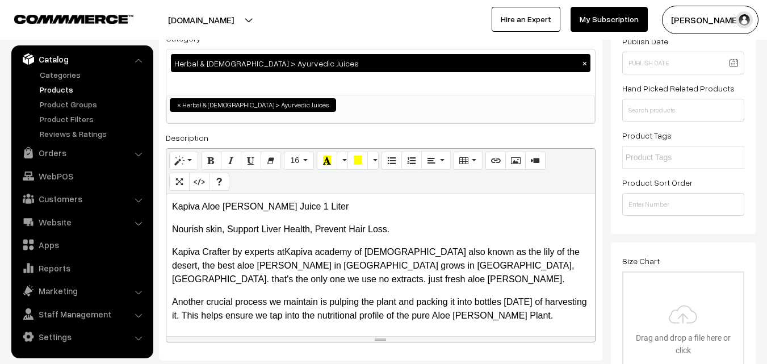
click at [666, 160] on input "text" at bounding box center [675, 158] width 99 height 12
type input "aloevera juice"
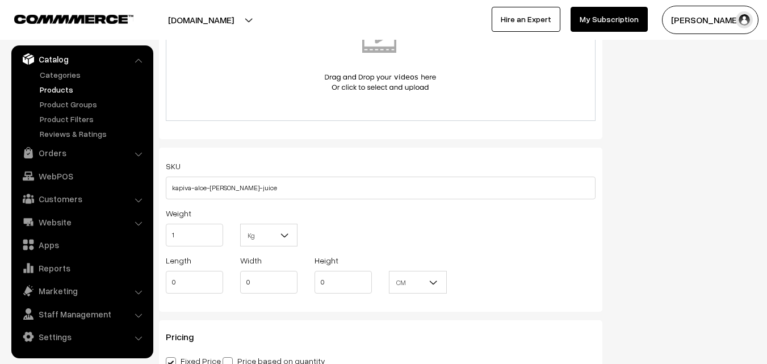
scroll to position [738, 0]
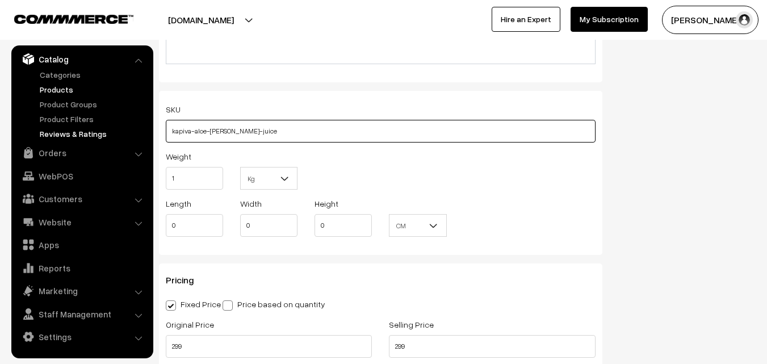
drag, startPoint x: 248, startPoint y: 135, endPoint x: 143, endPoint y: 138, distance: 105.7
click at [143, 138] on body "Thank you for showing interest. Our team will call you shortly. Close ksnatural…" at bounding box center [383, 303] width 767 height 2082
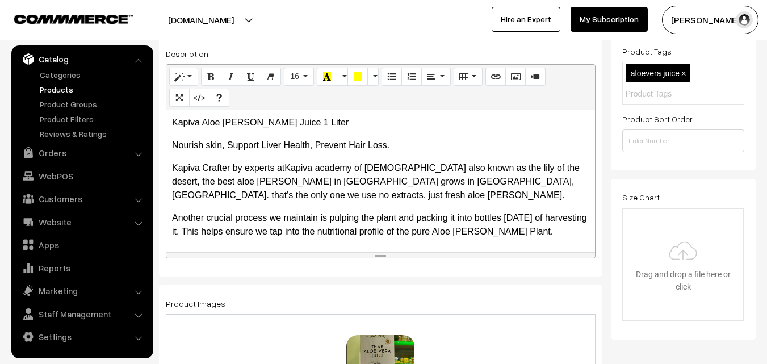
scroll to position [170, 0]
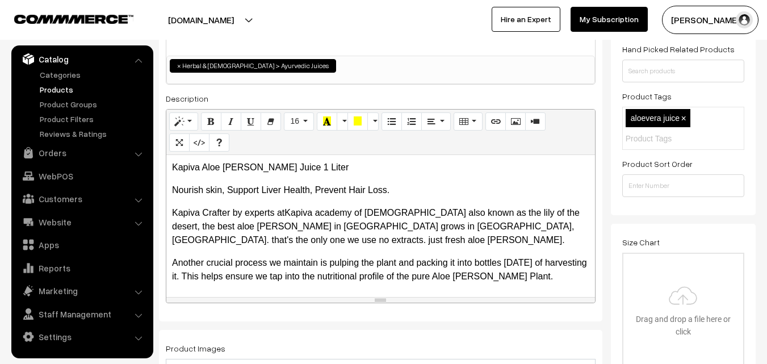
click at [563, 266] on p "Another crucial process we maintain is pulping the plant and packing it into bo…" at bounding box center [380, 269] width 417 height 27
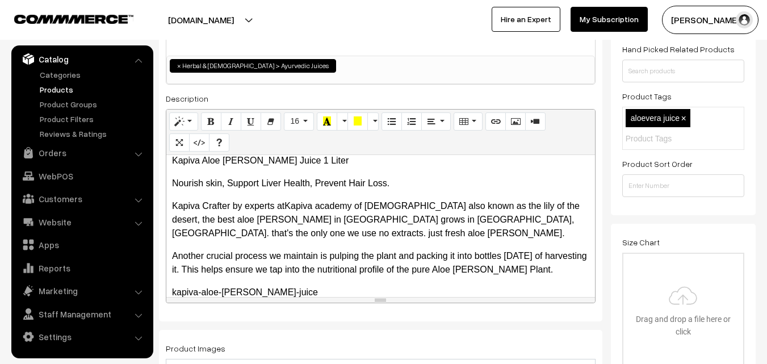
click at [170, 290] on div "Kapiva Aloe Vera Juice 1 Liter Nourish skin, Support Liver Health, Prevent Hair…" at bounding box center [380, 226] width 429 height 142
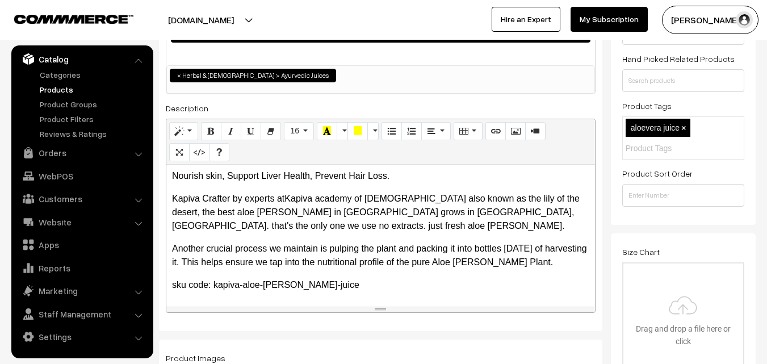
scroll to position [0, 0]
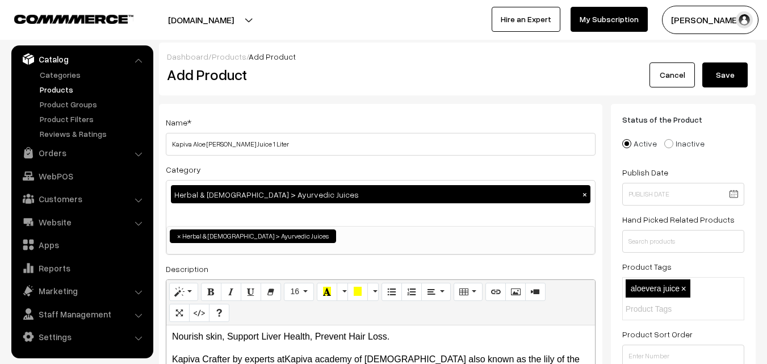
click at [732, 82] on button "Save" at bounding box center [724, 74] width 45 height 25
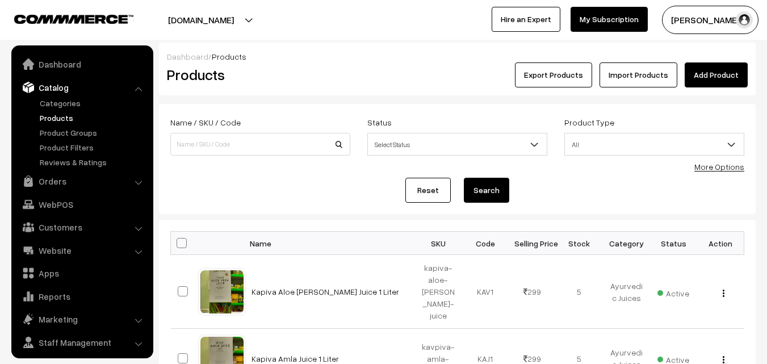
scroll to position [28, 0]
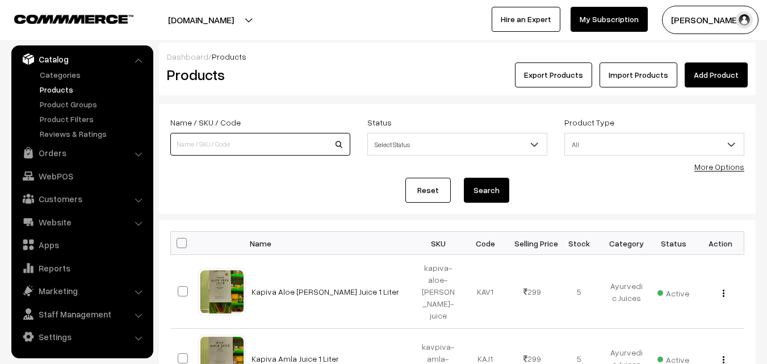
click at [192, 140] on input at bounding box center [260, 144] width 180 height 23
type input "chia seeds"
click at [464, 178] on button "Search" at bounding box center [486, 190] width 45 height 25
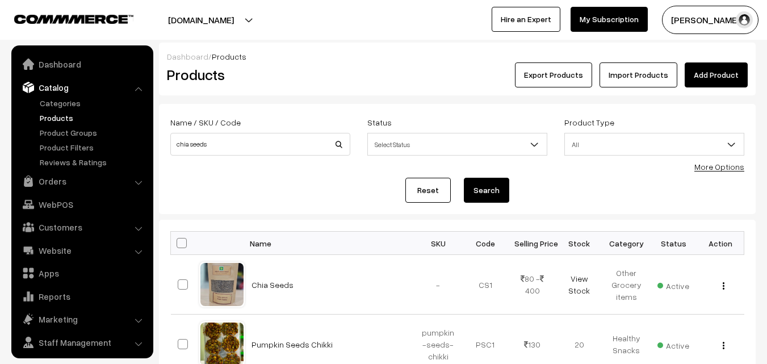
scroll to position [28, 0]
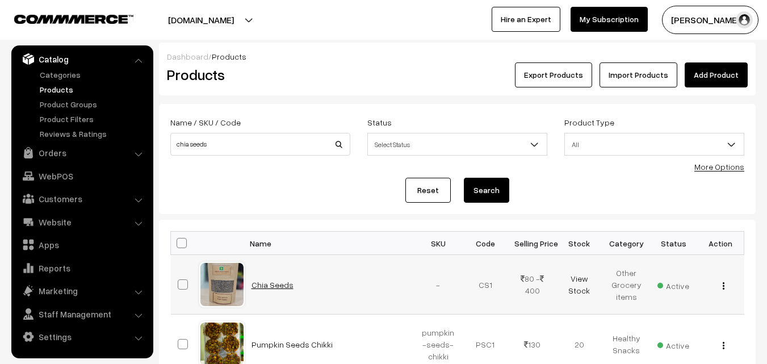
click at [269, 286] on link "Chia Seeds" at bounding box center [273, 285] width 42 height 10
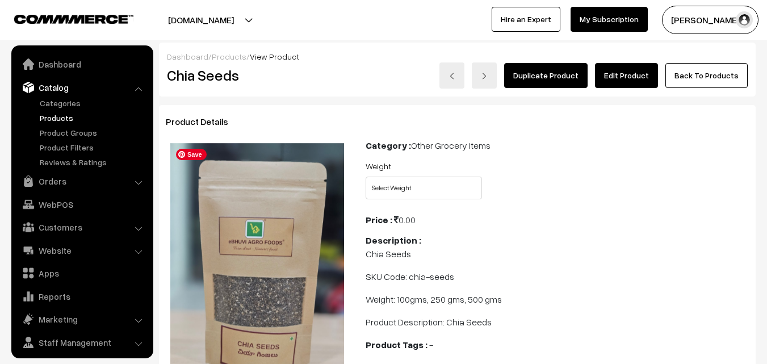
scroll to position [28, 0]
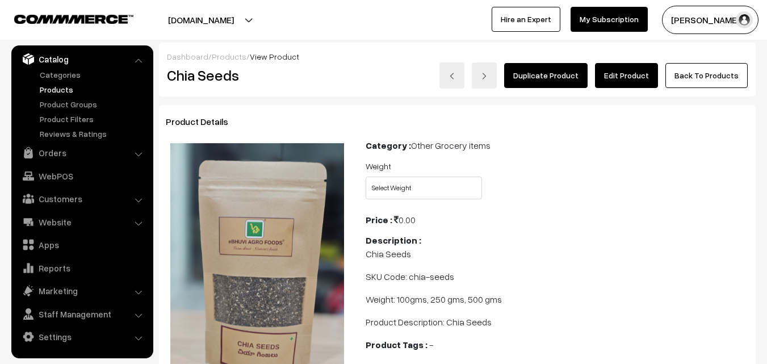
click at [635, 77] on link "Edit Product" at bounding box center [626, 75] width 63 height 25
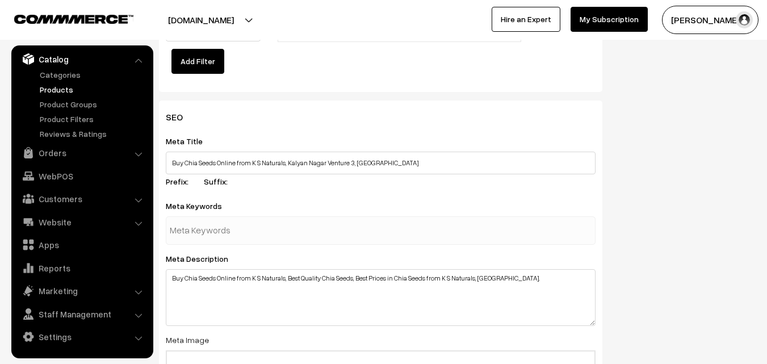
scroll to position [1193, 0]
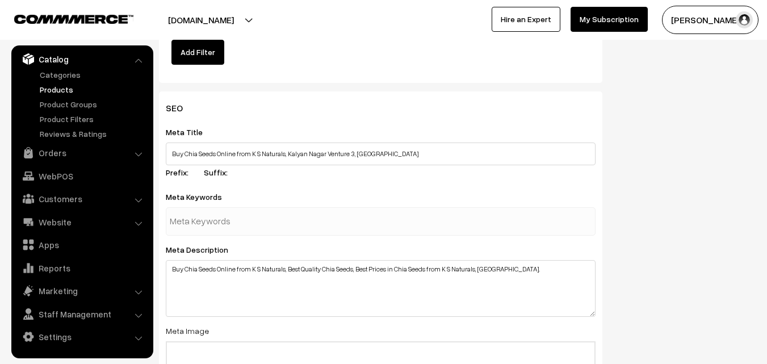
click at [191, 217] on input "text" at bounding box center [229, 221] width 118 height 23
type input "chia seeds near me"
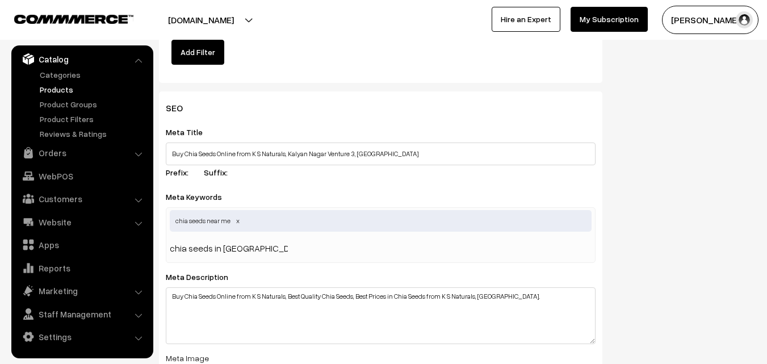
type input "chia seeds in hyderabad"
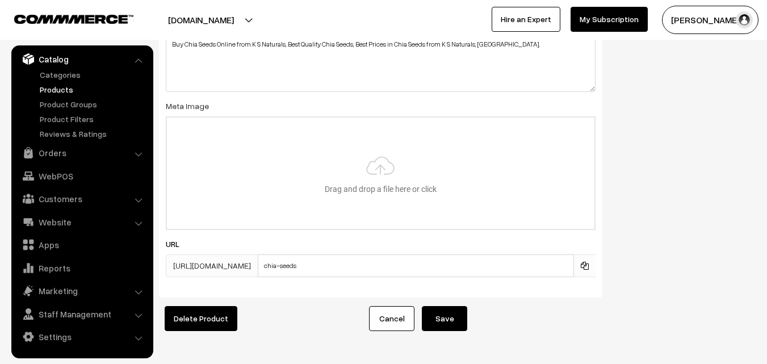
scroll to position [1476, 0]
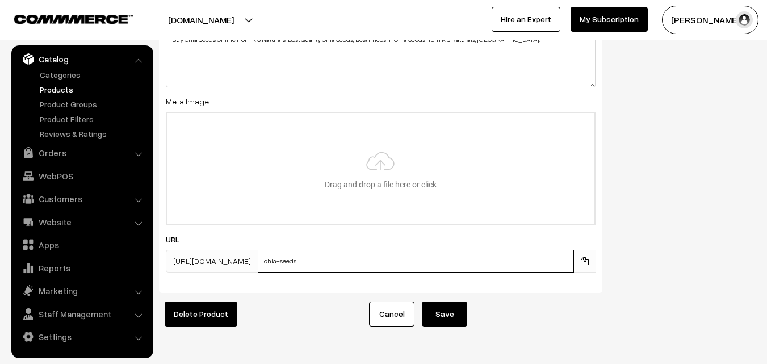
click at [340, 258] on input "chia-seeds" at bounding box center [416, 261] width 316 height 23
type input "chia-seeds"
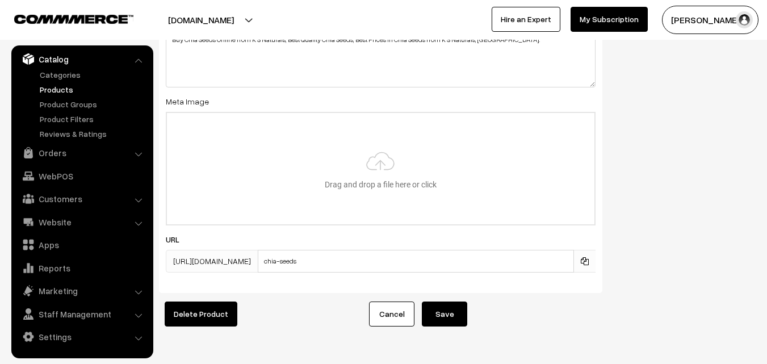
click at [445, 313] on button "Save" at bounding box center [444, 314] width 45 height 25
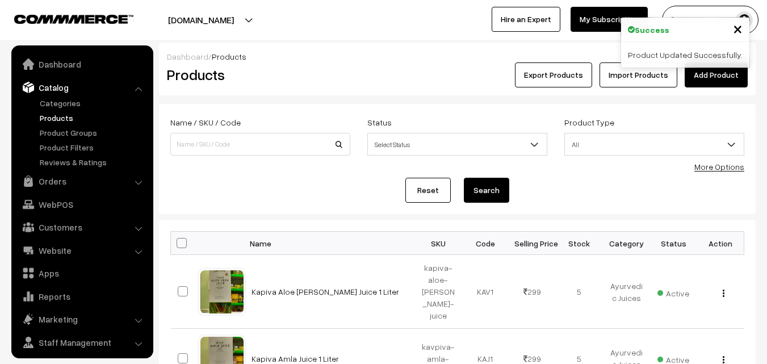
scroll to position [28, 0]
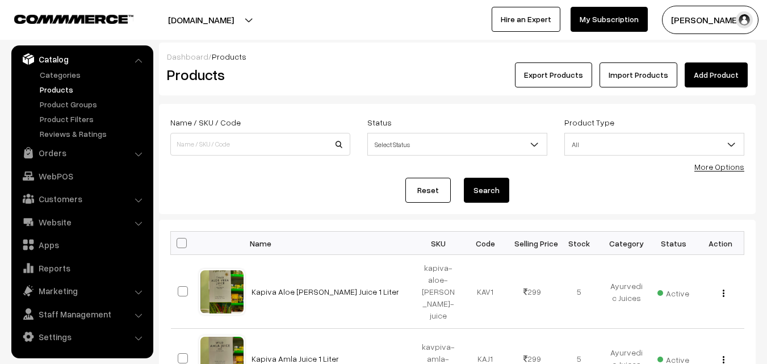
click at [55, 88] on link "Products" at bounding box center [93, 89] width 112 height 12
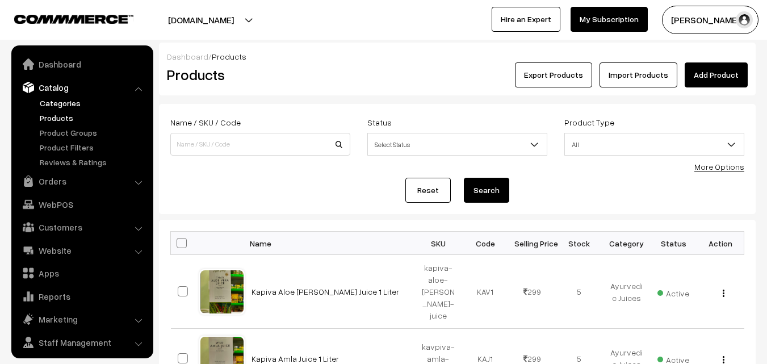
scroll to position [28, 0]
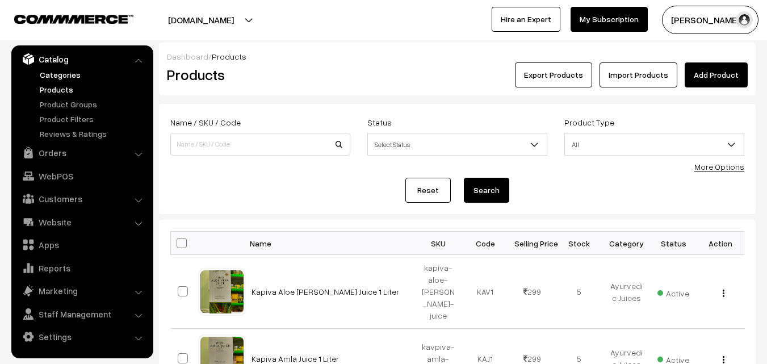
click at [56, 79] on link "Categories" at bounding box center [93, 75] width 112 height 12
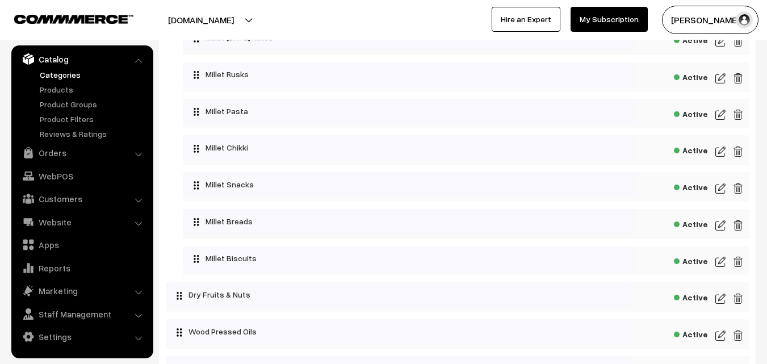
scroll to position [681, 0]
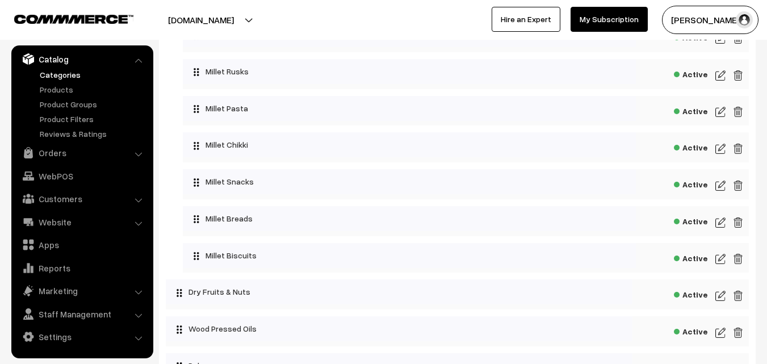
click at [720, 293] on img at bounding box center [721, 296] width 10 height 14
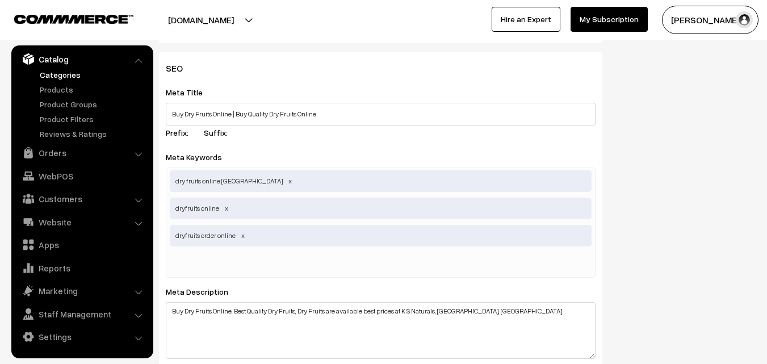
scroll to position [398, 0]
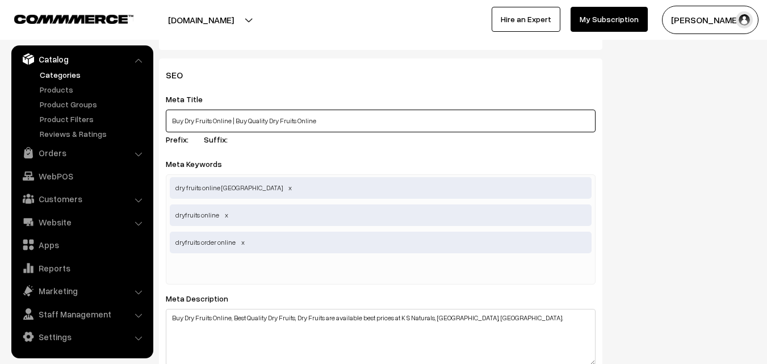
drag, startPoint x: 235, startPoint y: 99, endPoint x: 270, endPoint y: 101, distance: 35.2
click at [270, 110] on input "Buy Dry Fruits Online | Buy Quality Dry Fruits Online" at bounding box center [381, 121] width 430 height 23
click at [262, 110] on input "Buy Dry Fruits Online | Dry Fruits Online" at bounding box center [381, 121] width 430 height 23
drag, startPoint x: 318, startPoint y: 100, endPoint x: 342, endPoint y: 100, distance: 24.4
click at [342, 110] on input "Buy Dry Fruits Online | Dry Fruits Store in [GEOGRAPHIC_DATA] Online" at bounding box center [381, 121] width 430 height 23
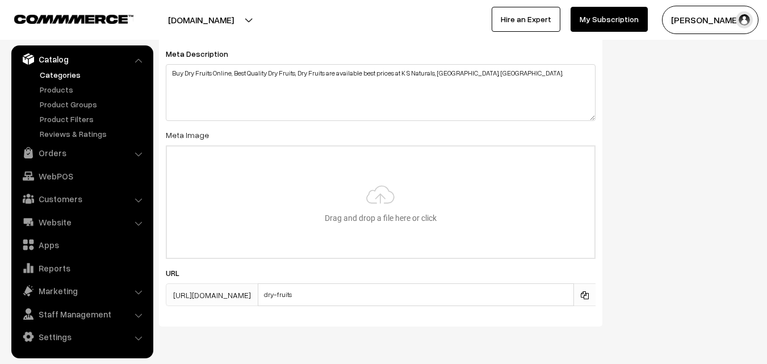
scroll to position [659, 0]
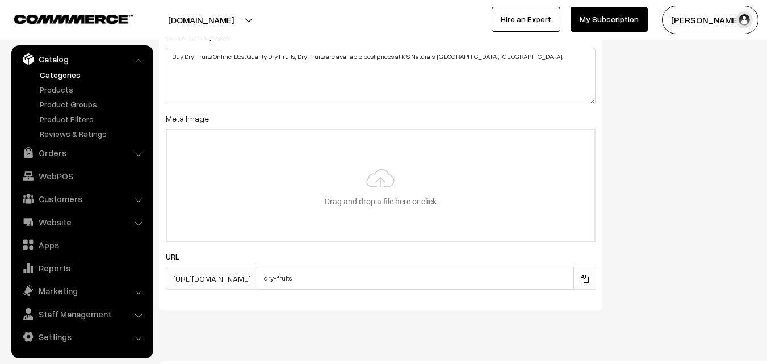
type input "Buy Dry Fruits Online | Dry Fruits Store in [GEOGRAPHIC_DATA]"
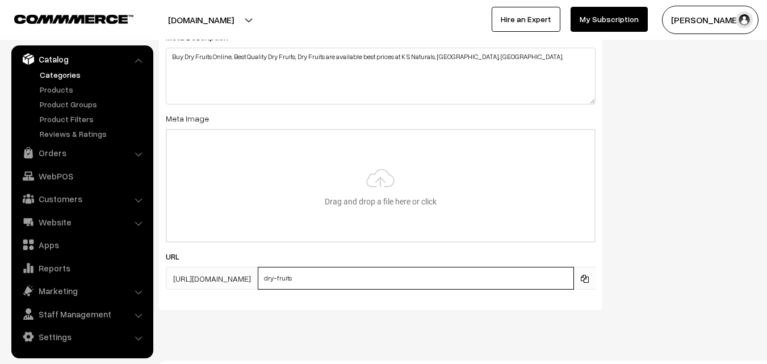
click at [339, 267] on input "dry-fruits" at bounding box center [416, 278] width 316 height 23
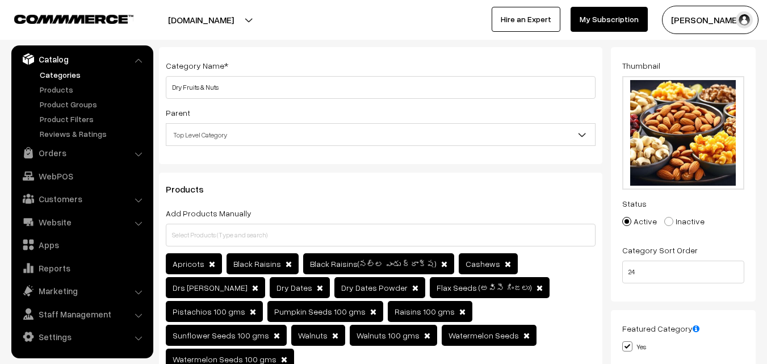
scroll to position [0, 0]
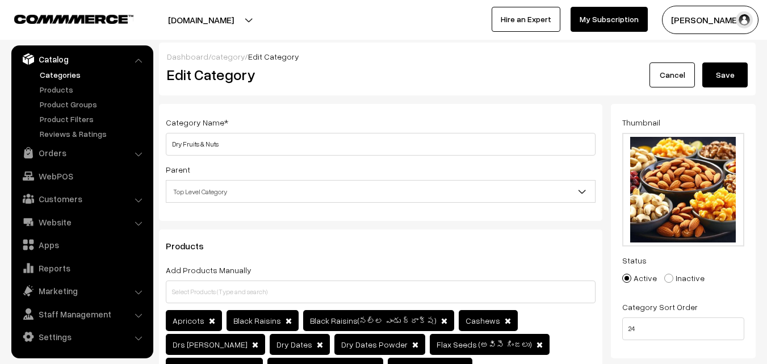
click at [732, 71] on button "Save" at bounding box center [724, 74] width 45 height 25
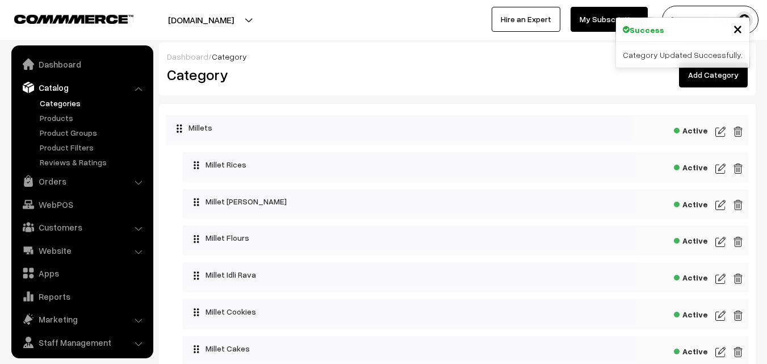
scroll to position [28, 0]
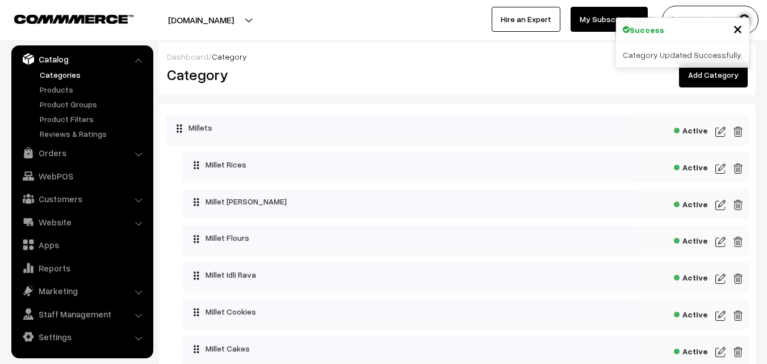
click at [718, 278] on img at bounding box center [721, 279] width 10 height 14
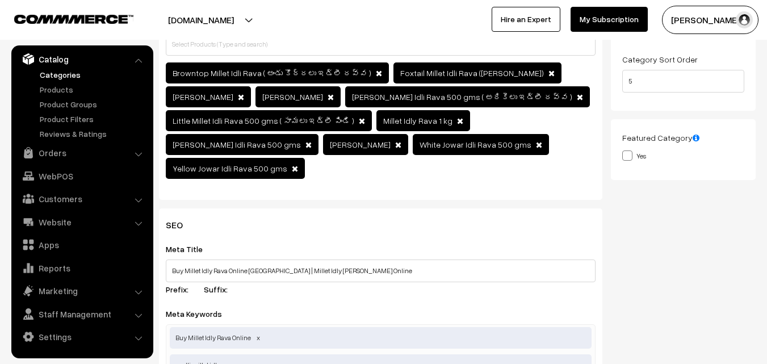
scroll to position [234, 0]
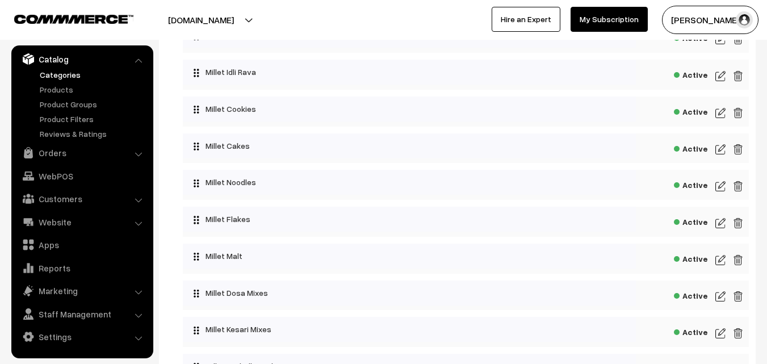
scroll to position [227, 0]
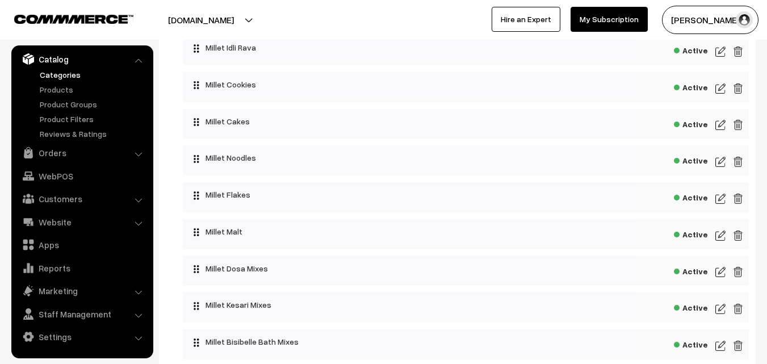
click at [718, 234] on img at bounding box center [721, 236] width 10 height 14
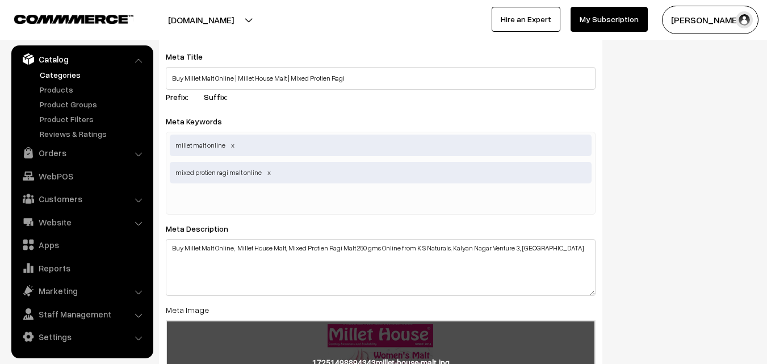
scroll to position [404, 0]
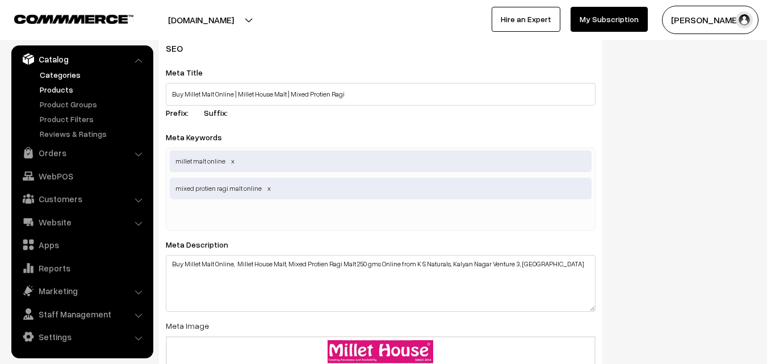
click at [59, 91] on link "Products" at bounding box center [93, 89] width 112 height 12
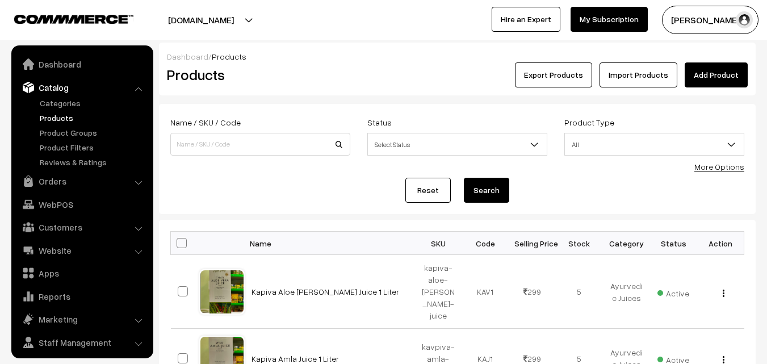
scroll to position [28, 0]
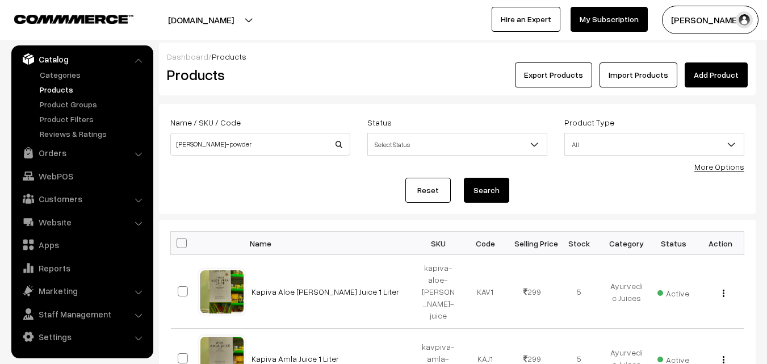
type input "[PERSON_NAME]-powder"
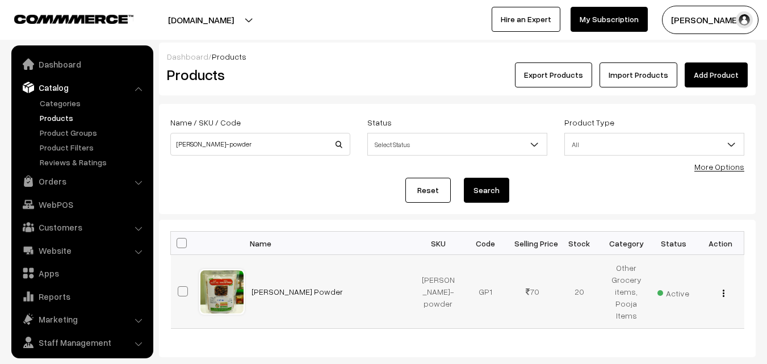
scroll to position [28, 0]
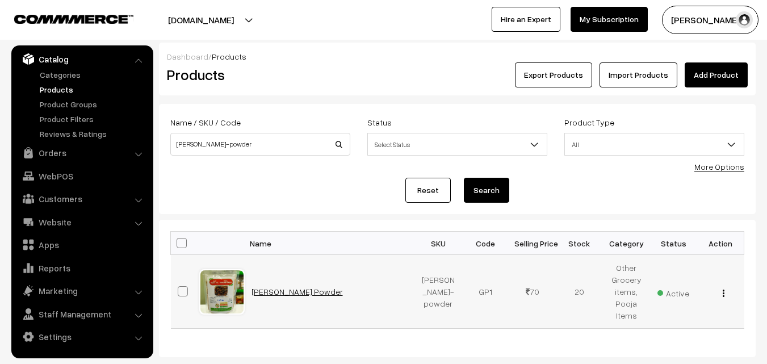
click at [292, 292] on link "[PERSON_NAME] Powder" at bounding box center [297, 292] width 91 height 10
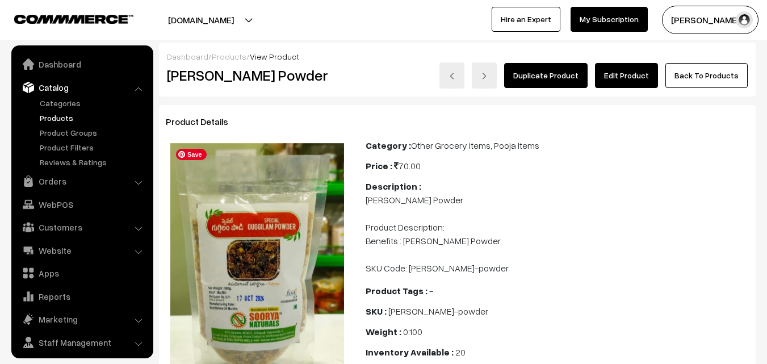
scroll to position [28, 0]
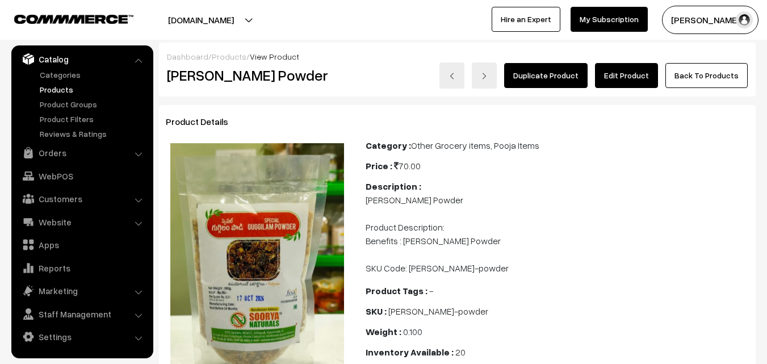
click at [616, 75] on link "Edit Product" at bounding box center [626, 75] width 63 height 25
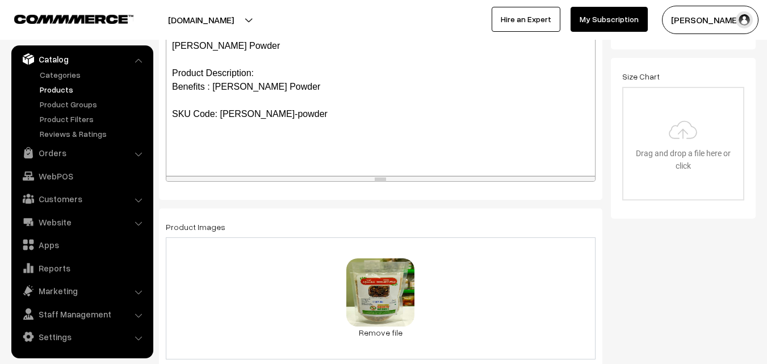
scroll to position [284, 0]
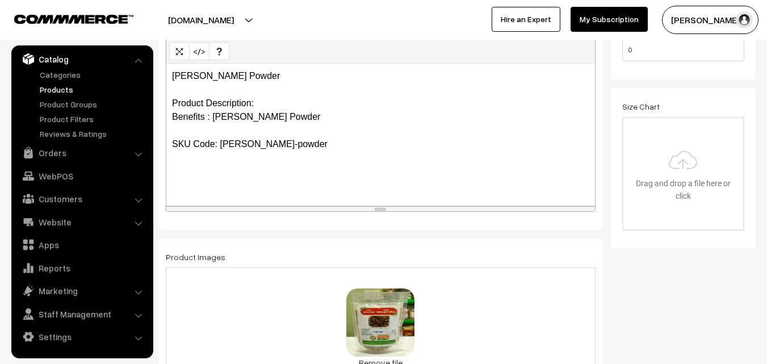
click at [299, 141] on p "[PERSON_NAME] Powder Product Description: Benefits : [PERSON_NAME] Powder SKU C…" at bounding box center [380, 110] width 417 height 82
click at [171, 114] on div "[PERSON_NAME] Powder Product Description: Benefits : [PERSON_NAME] Powder SKU C…" at bounding box center [380, 135] width 429 height 142
click at [299, 112] on p "[PERSON_NAME] Powder Product Description: Benefits : [PERSON_NAME] Powder SKU C…" at bounding box center [380, 110] width 417 height 82
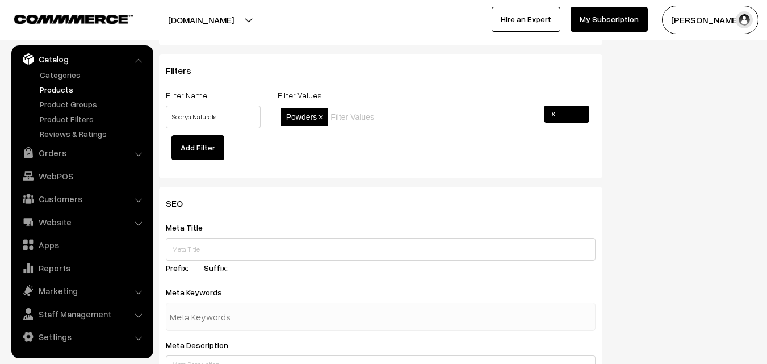
scroll to position [1476, 0]
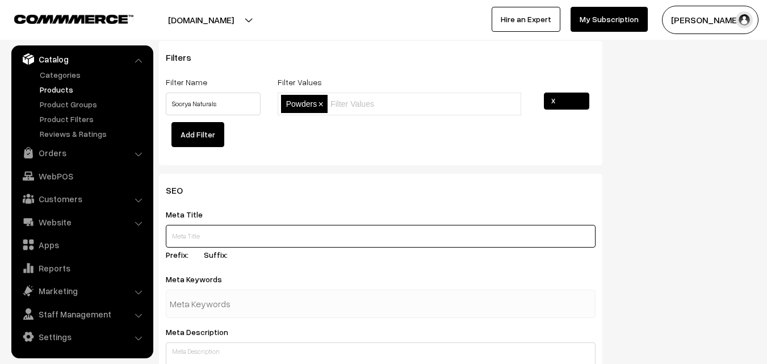
click at [224, 235] on input "text" at bounding box center [381, 236] width 430 height 23
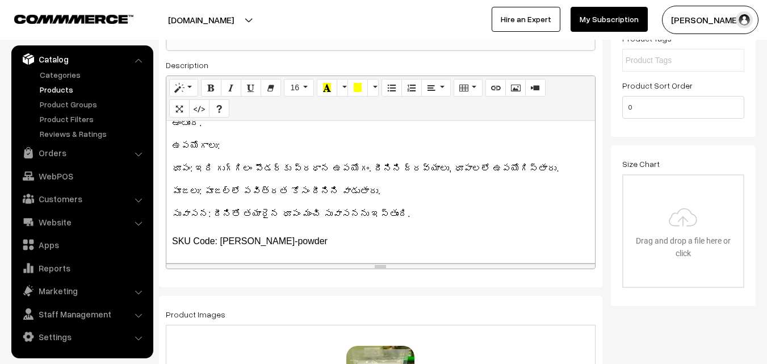
scroll to position [227, 0]
drag, startPoint x: 223, startPoint y: 166, endPoint x: 249, endPoint y: 167, distance: 26.1
click at [249, 167] on p "ధూపం: ఇది గుగ్గిలం పౌడర్‌కు ప్రధాన ఉపయోగం. దీనిని ద్రవ్యాలు, ధూపాలలో ఉపయోగిస్తా…" at bounding box center [380, 168] width 417 height 14
copy p "గుగ్గిలం"
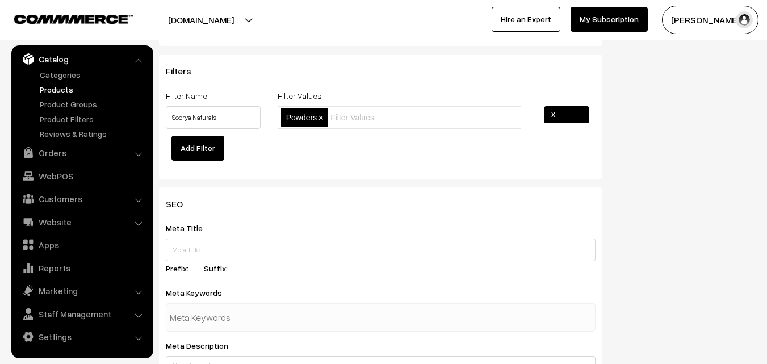
scroll to position [1476, 0]
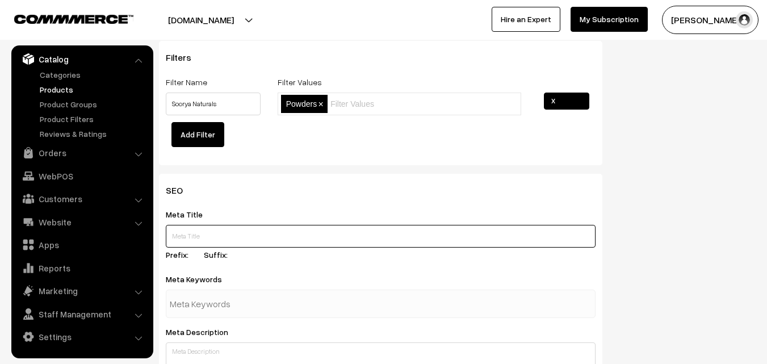
click at [270, 235] on input "text" at bounding box center [381, 236] width 430 height 23
paste input "Buy [PERSON_NAME] Powder Online | Guggliam Powder where to buy"
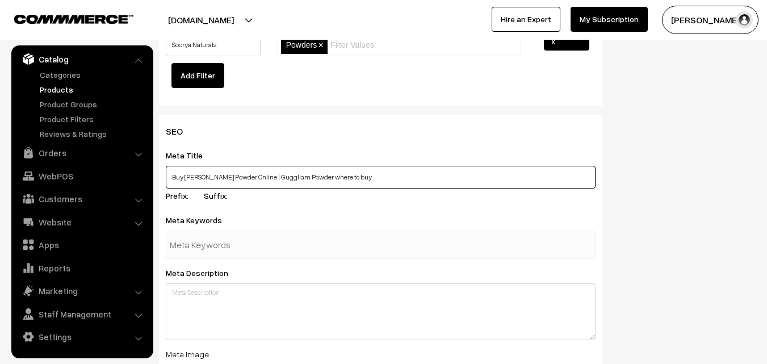
scroll to position [1533, 0]
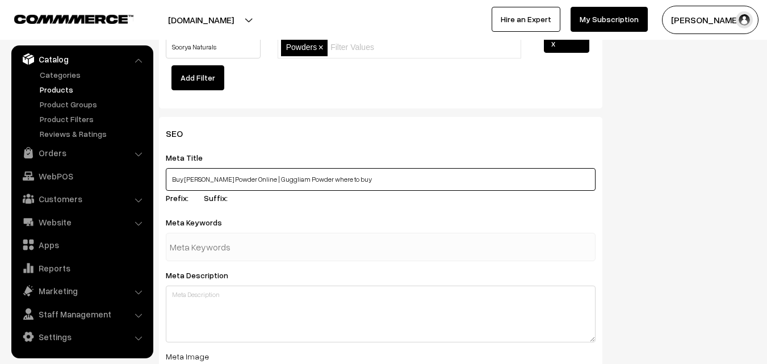
type input "Buy [PERSON_NAME] Powder Online | Guggliam Powder where to buy"
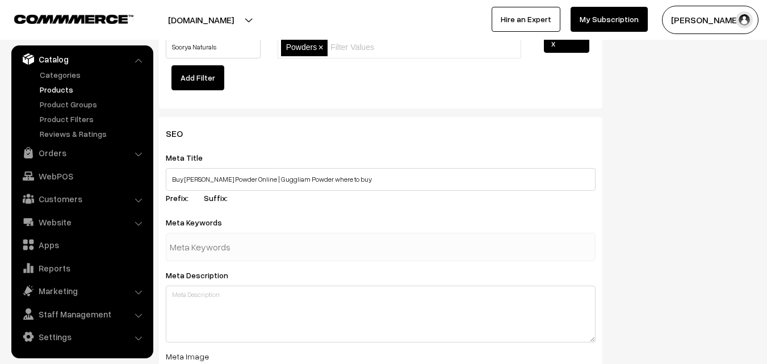
click at [257, 250] on input "text" at bounding box center [229, 247] width 118 height 23
type input "guggliam powder near me"
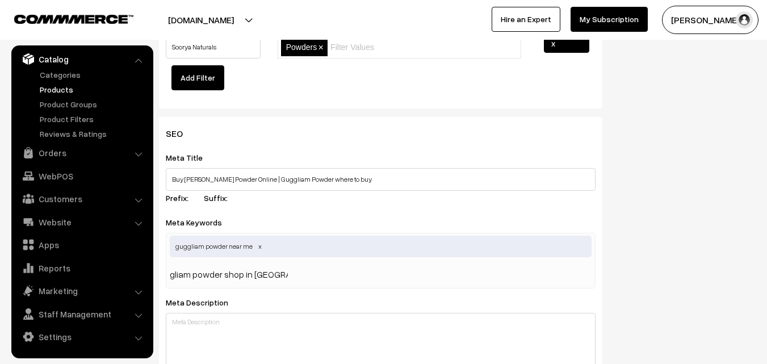
type input "guggliam powder shop in [GEOGRAPHIC_DATA]"
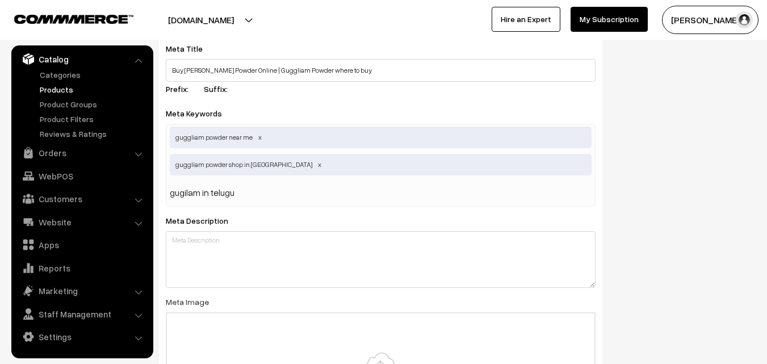
scroll to position [1647, 0]
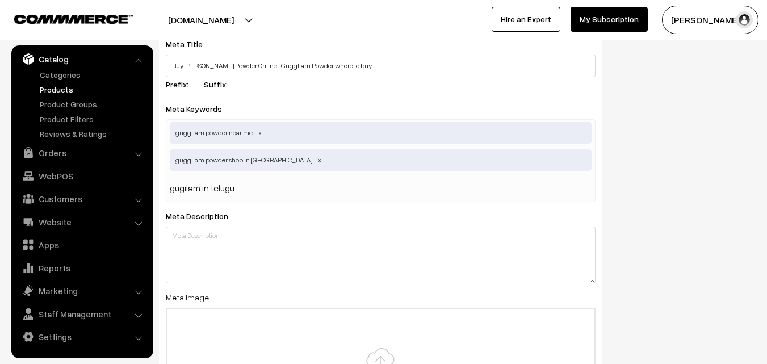
type input "gugilam in telugu"
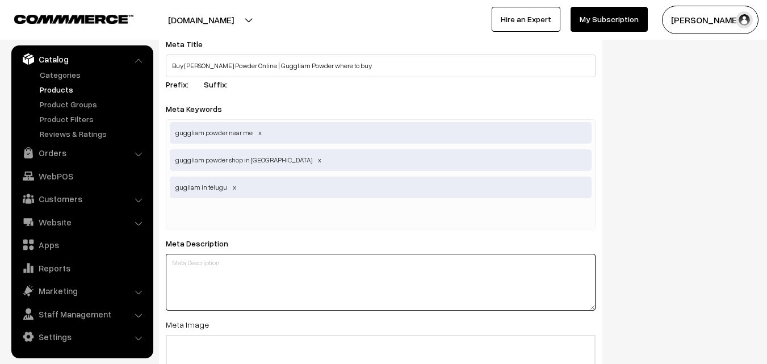
click at [222, 276] on textarea at bounding box center [381, 282] width 430 height 57
paste textarea "Buy [PERSON_NAME] Powder Online, గుగ్గిలం, where to available in [PERSON_NAME] …"
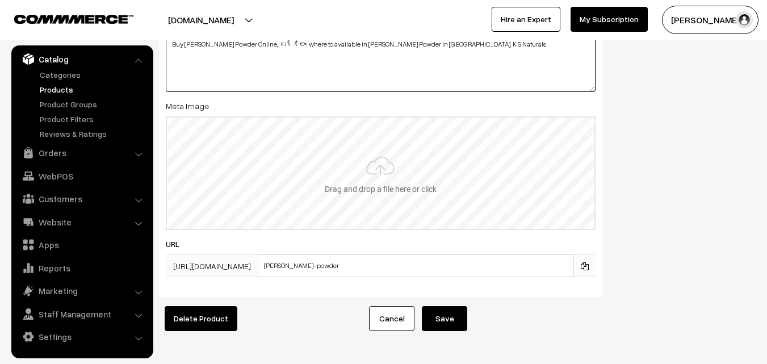
scroll to position [1874, 0]
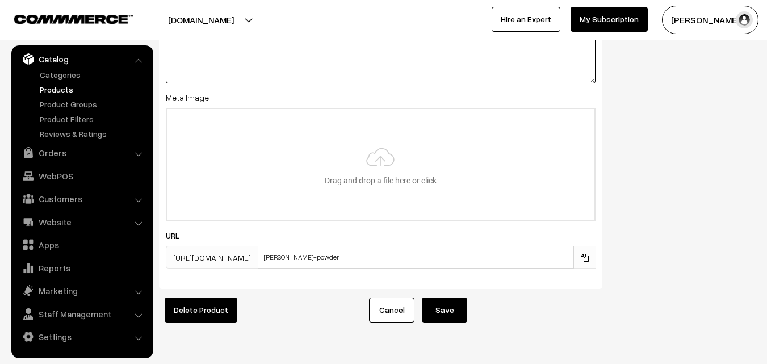
type textarea "Buy [PERSON_NAME] Powder Online, గుగ్గిలం, where to available in [PERSON_NAME] …"
click at [430, 318] on button "Save" at bounding box center [444, 310] width 45 height 25
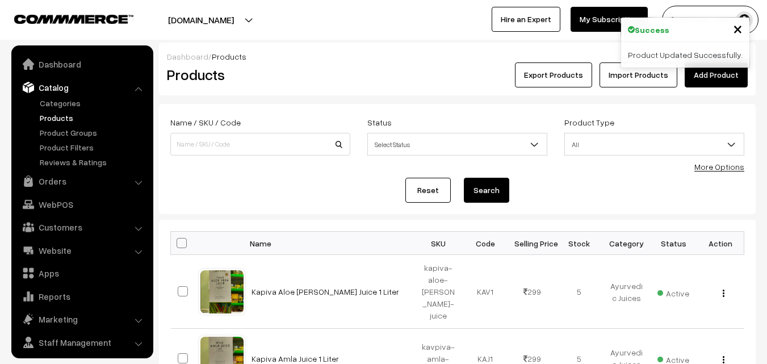
scroll to position [28, 0]
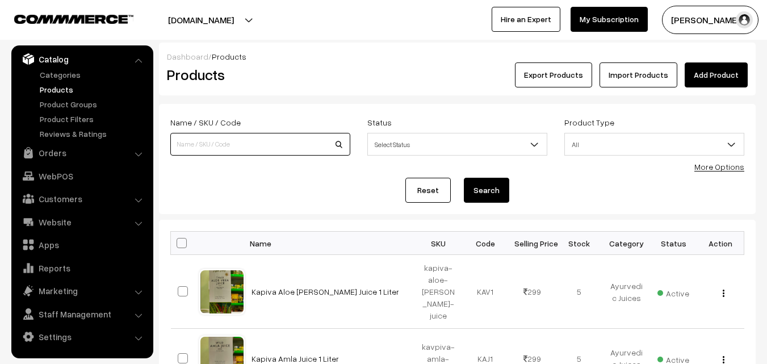
click at [221, 148] on input at bounding box center [260, 144] width 180 height 23
type input "m"
type input "Millet House Instant Millets Rotti Mix"
click at [263, 173] on form "Name / SKU / Code Millet House Instant Millets Rotti Mix Status Select Status A…" at bounding box center [457, 159] width 597 height 110
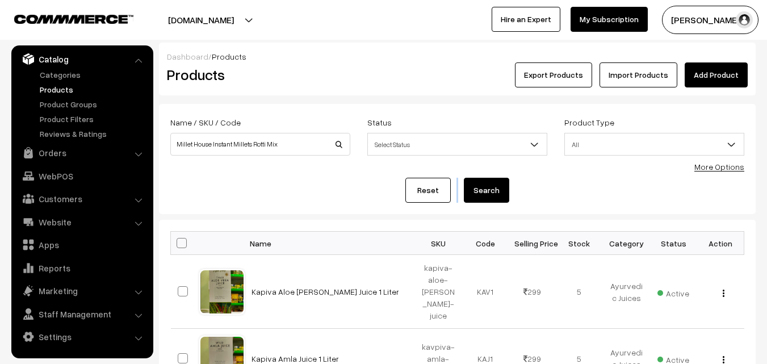
click at [263, 173] on form "Name / SKU / Code Millet House Instant Millets Rotti Mix Status Select Status A…" at bounding box center [457, 159] width 597 height 110
drag, startPoint x: 264, startPoint y: 174, endPoint x: 470, endPoint y: 207, distance: 208.1
click at [354, 191] on form "Name / SKU / Code Millet House Instant Millets Rotti Mix Status Select Status A…" at bounding box center [457, 159] width 597 height 110
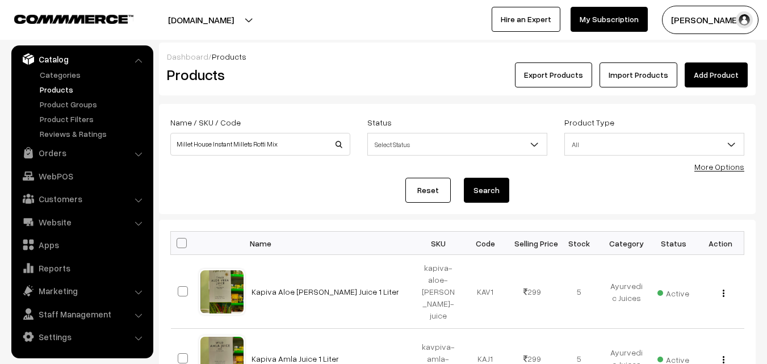
click at [495, 190] on button "Search" at bounding box center [486, 190] width 45 height 25
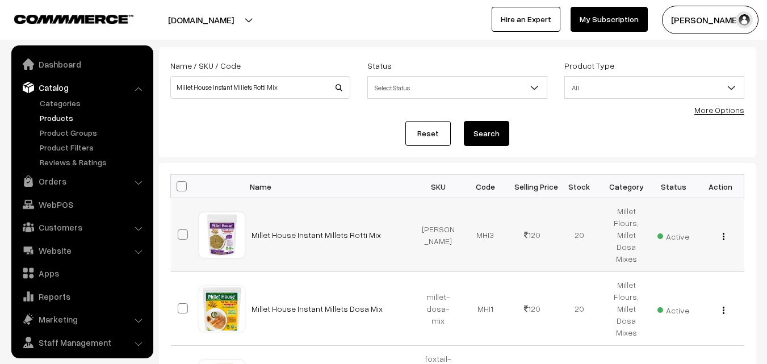
scroll to position [28, 0]
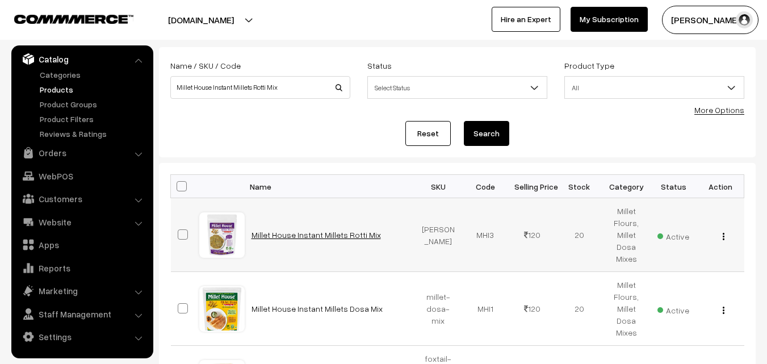
click at [328, 234] on link "Millet House Instant Millets Rotti Mix" at bounding box center [316, 235] width 129 height 10
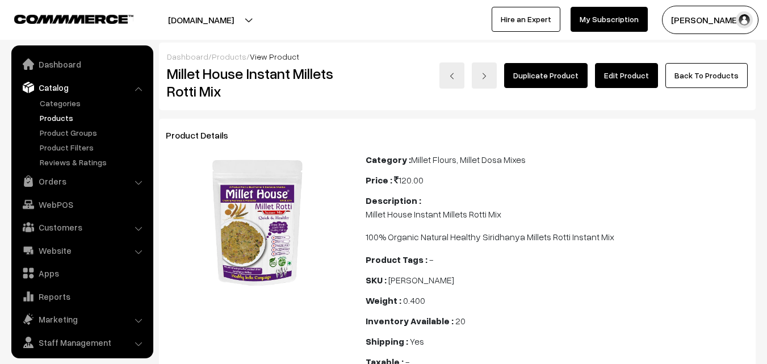
scroll to position [28, 0]
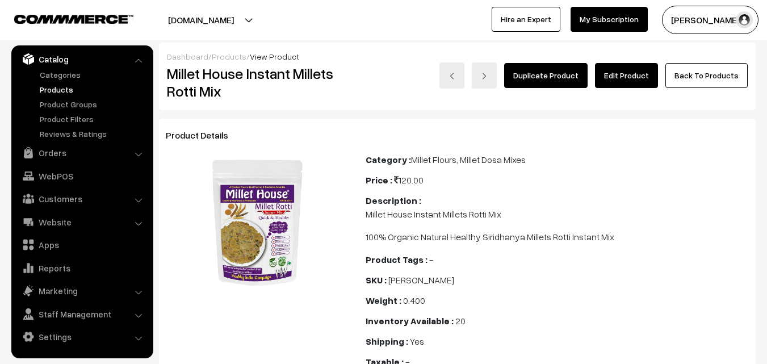
click at [620, 73] on link "Edit Product" at bounding box center [626, 75] width 63 height 25
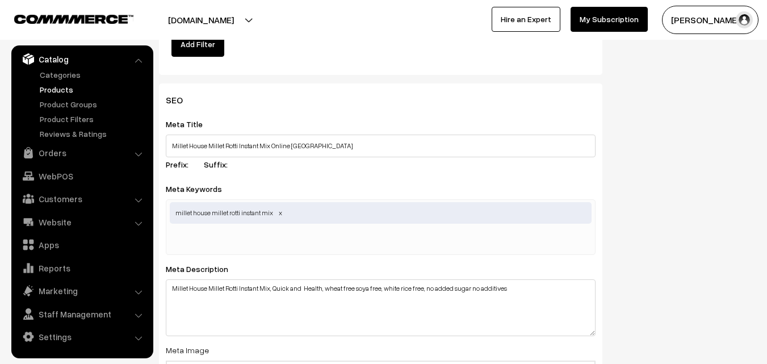
scroll to position [1533, 0]
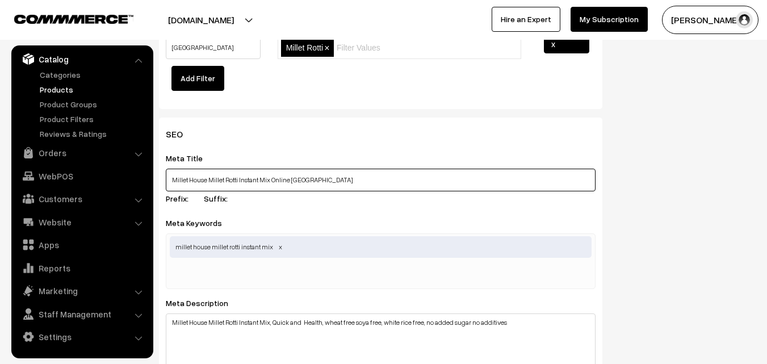
click at [202, 174] on input "Millet House Millet Rotti Instant Mix Online [GEOGRAPHIC_DATA]" at bounding box center [381, 180] width 430 height 23
drag, startPoint x: 172, startPoint y: 177, endPoint x: 346, endPoint y: 177, distance: 174.3
click at [346, 177] on input "Millet House Millet Rotti Instant Mix Online [GEOGRAPHIC_DATA]" at bounding box center [381, 180] width 430 height 23
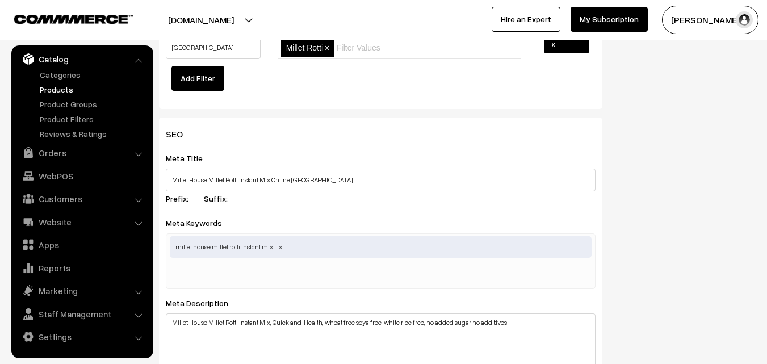
click at [53, 86] on link "Products" at bounding box center [93, 89] width 112 height 12
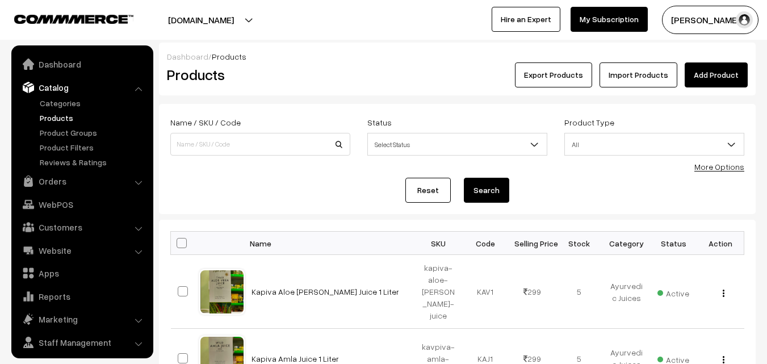
scroll to position [28, 0]
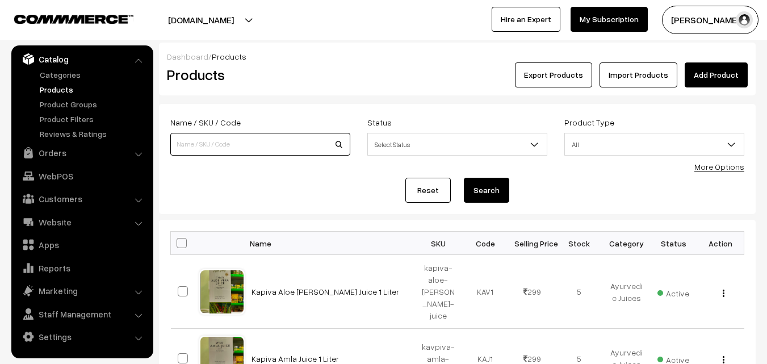
paste input "https://ksnaturals.com/products/millet-house-malt"
type input "https://ksnaturals.com/products/millet-house-malt"
click at [61, 92] on link "Products" at bounding box center [93, 89] width 112 height 12
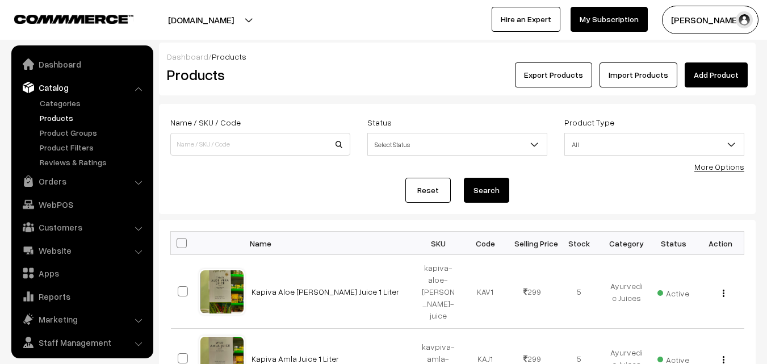
scroll to position [28, 0]
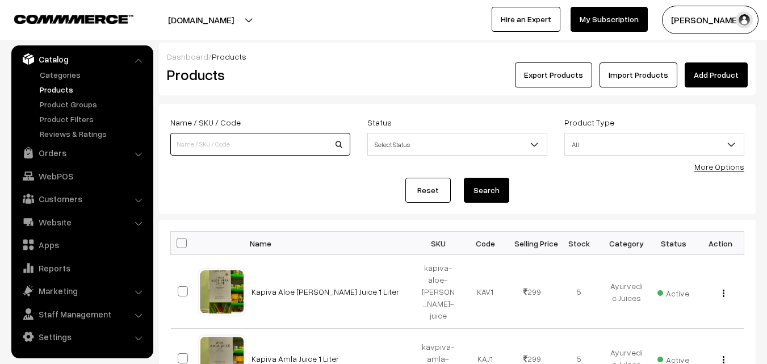
paste input "Millet House Malt"
type input "Millet House Malt"
click at [488, 197] on button "Search" at bounding box center [486, 190] width 45 height 25
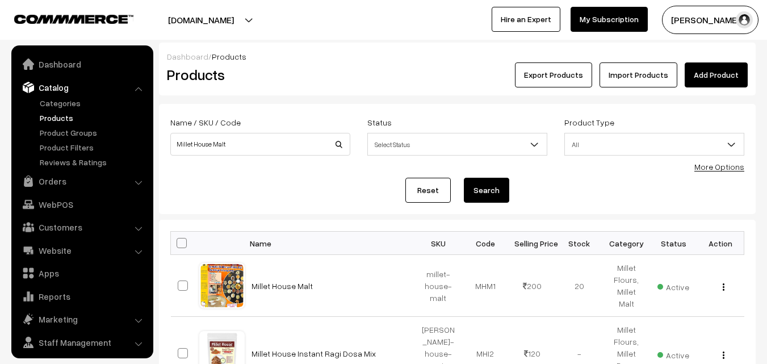
scroll to position [28, 0]
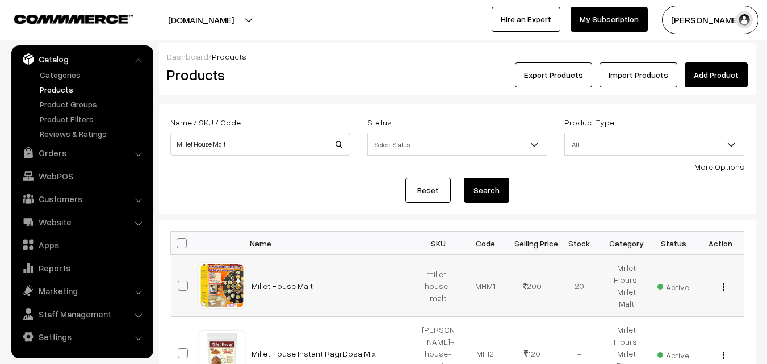
click at [290, 283] on link "Millet House Malt" at bounding box center [282, 286] width 61 height 10
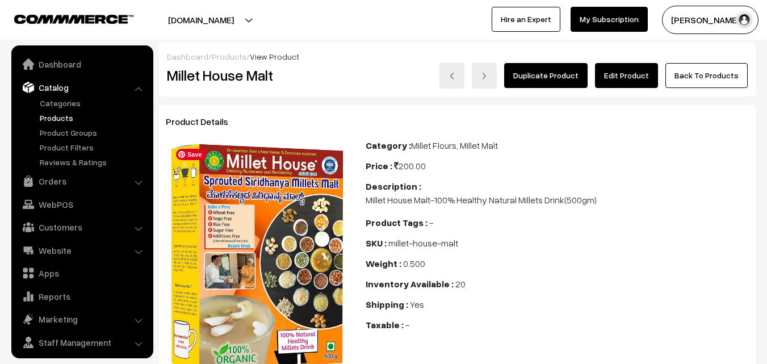
scroll to position [28, 0]
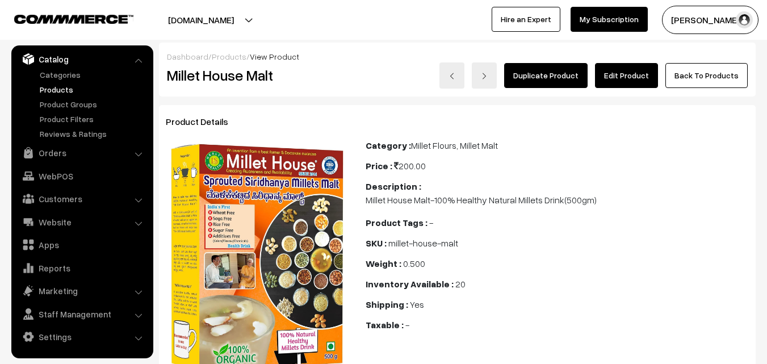
click at [638, 76] on link "Edit Product" at bounding box center [626, 75] width 63 height 25
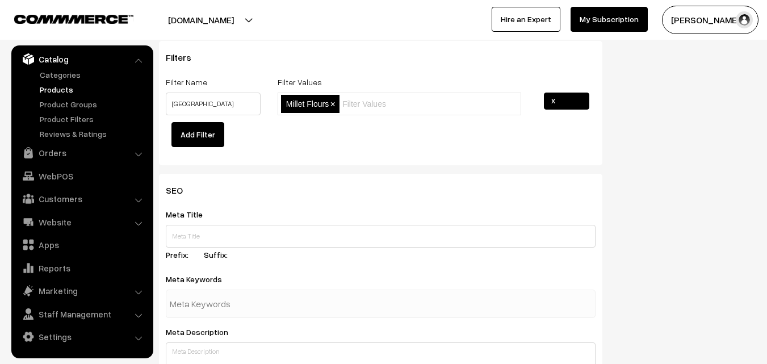
scroll to position [1533, 0]
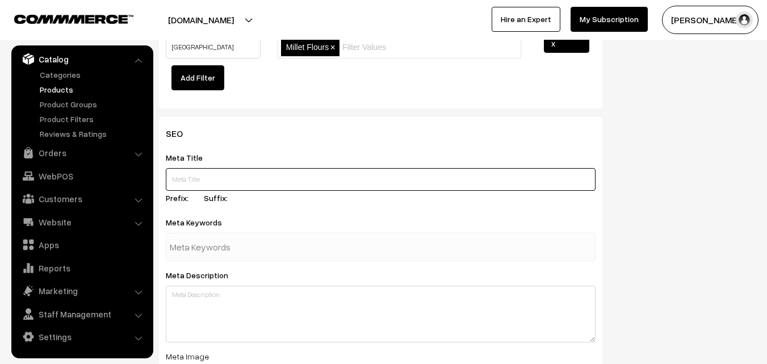
click at [221, 176] on input "text" at bounding box center [381, 179] width 430 height 23
paste input "Buy Millet House Malt Online | Millet House Malt Near me"
type input "Buy Millet House Malt Online | Millet House Malt Near me"
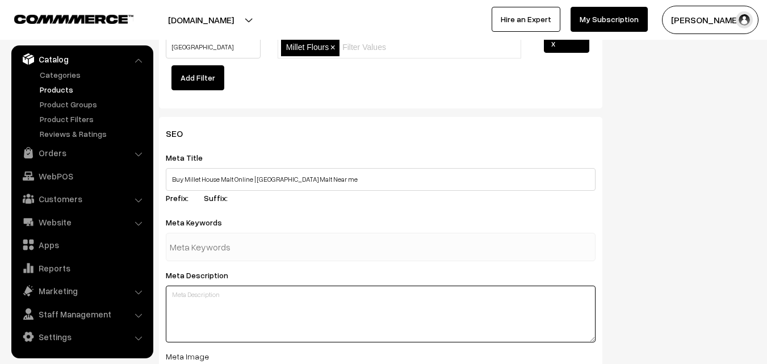
click at [280, 301] on textarea at bounding box center [381, 314] width 430 height 57
paste textarea "Buy Millet House Malt Online 100% Organic available in K S Naturals, Hyderabad,…"
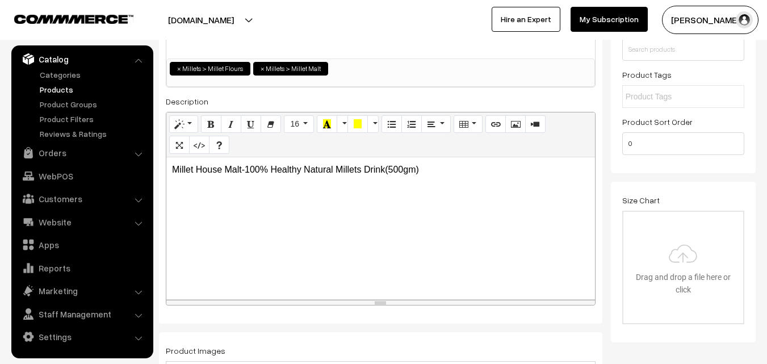
scroll to position [170, 0]
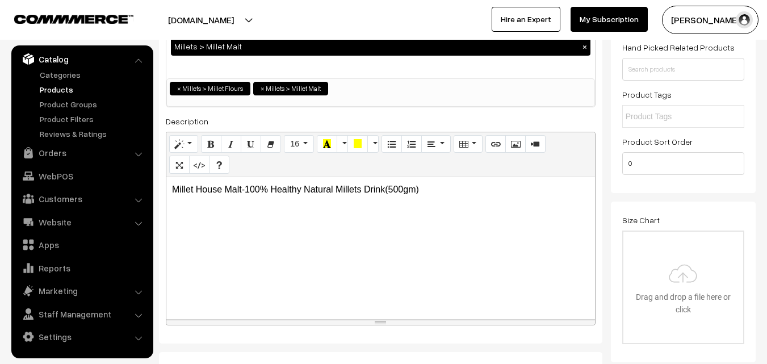
type textarea "Buy Millet House Malt Online 100% Organic available in K S Naturals, Hyderabad,…"
click at [437, 189] on p "Millet House Malt-100% Healthy Natural Millets Drink(500gm)" at bounding box center [380, 190] width 417 height 14
click at [384, 187] on p "Millet House Malt-100% Healthy Natural Millets Drink(500gm)" at bounding box center [380, 190] width 417 height 14
click at [437, 186] on p "Millet House Malt-100% Healthy Natural Millets Drink (500gm)" at bounding box center [380, 190] width 417 height 14
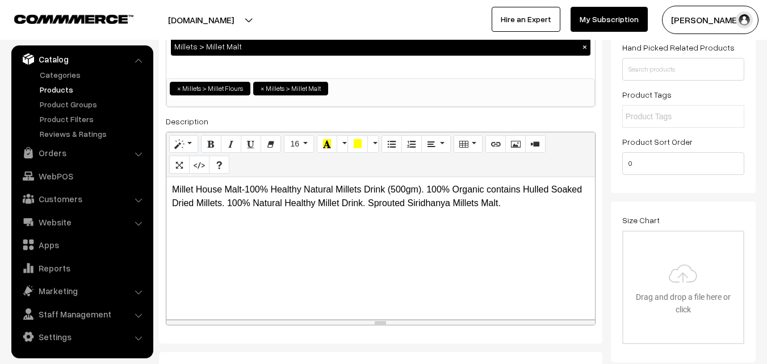
click at [406, 187] on p "Millet House Malt-100% Healthy Natural Millets Drink (500gm). 100% Organic cont…" at bounding box center [380, 196] width 417 height 27
click at [429, 188] on p "Millet House Malt-100% Healthy Natural Millets Drink (500 gm). 100% Organic con…" at bounding box center [380, 196] width 417 height 27
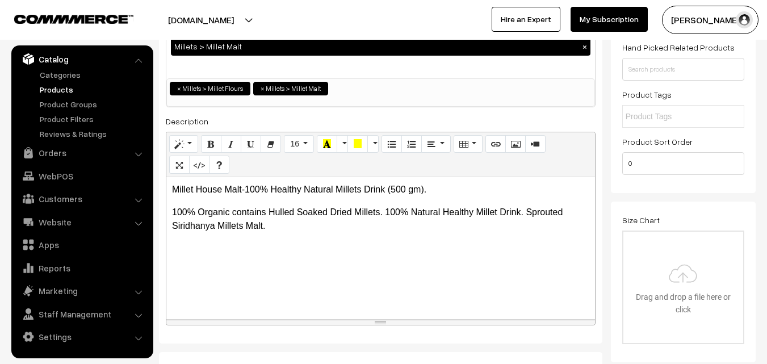
click at [386, 213] on p "100% Organic contains Hulled Soaked Dried Millets. 100% Natural Healthy Millet …" at bounding box center [380, 219] width 417 height 27
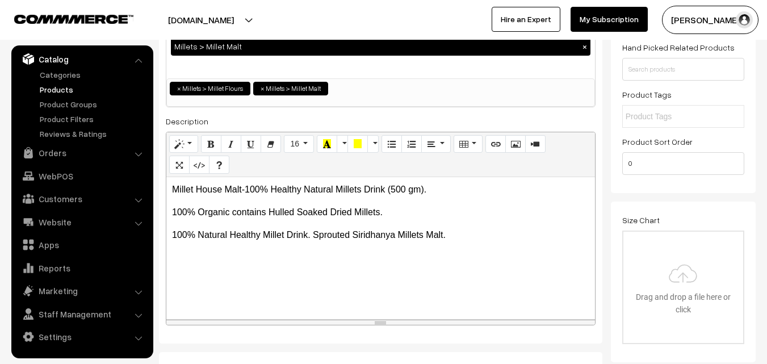
click at [453, 234] on p "100% Natural Healthy Millet Drink. Sprouted Siridhanya Millets Malt." at bounding box center [380, 235] width 417 height 14
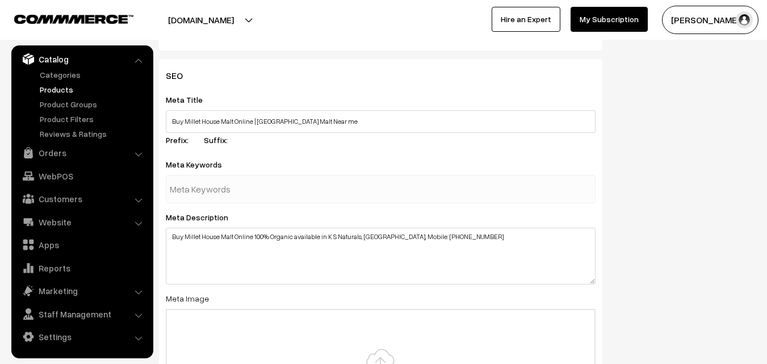
scroll to position [1590, 0]
click at [263, 190] on input "text" at bounding box center [229, 190] width 118 height 23
type input "millet house malt near me"
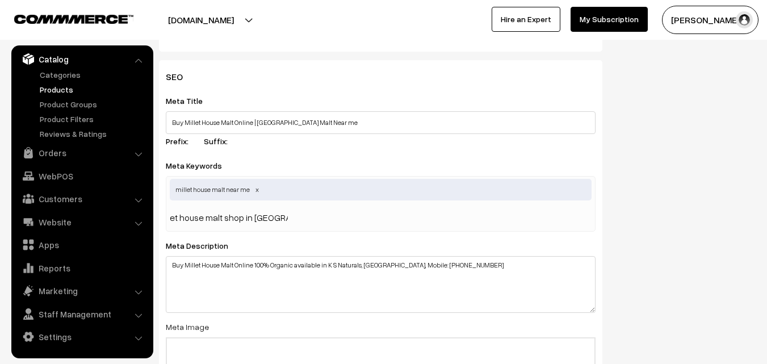
type input "millet house malt shop in hyderabad"
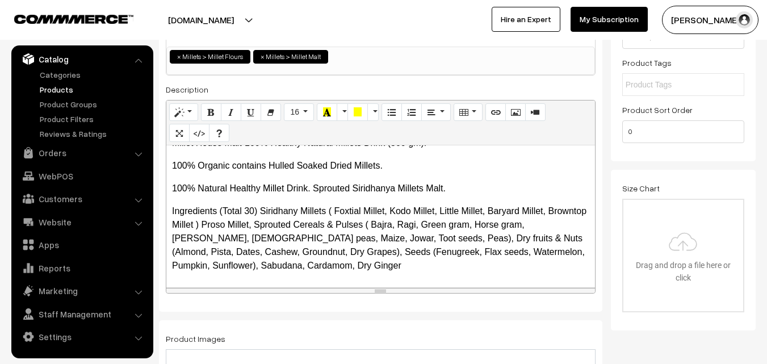
scroll to position [0, 0]
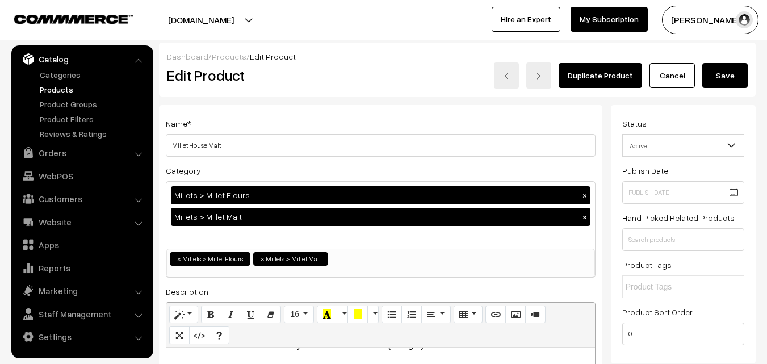
type input "where to buy millet malt"
click at [723, 72] on button "Save" at bounding box center [724, 75] width 45 height 25
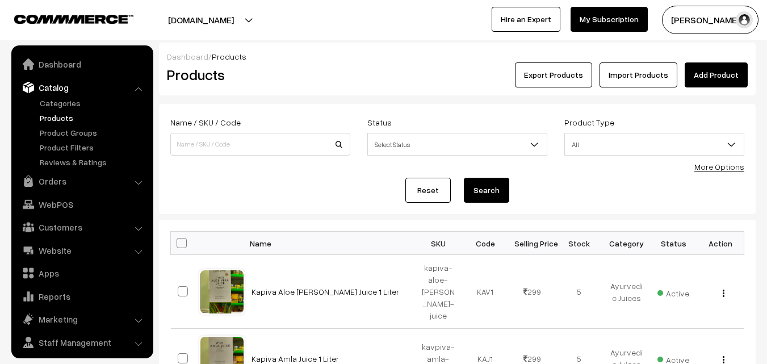
scroll to position [28, 0]
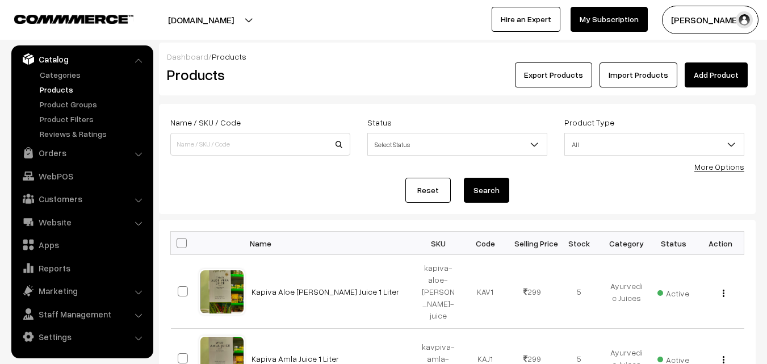
click at [70, 90] on link "Products" at bounding box center [93, 89] width 112 height 12
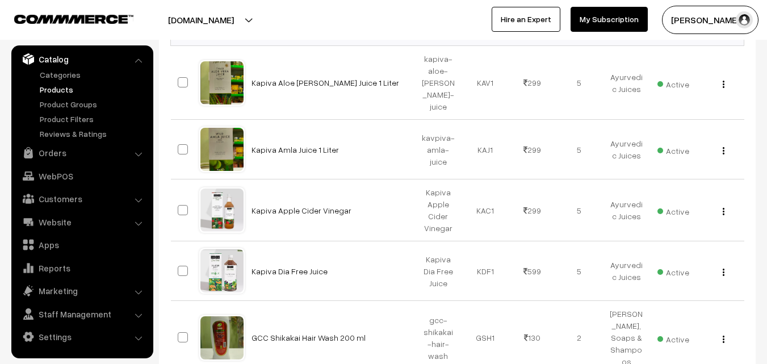
scroll to position [114, 0]
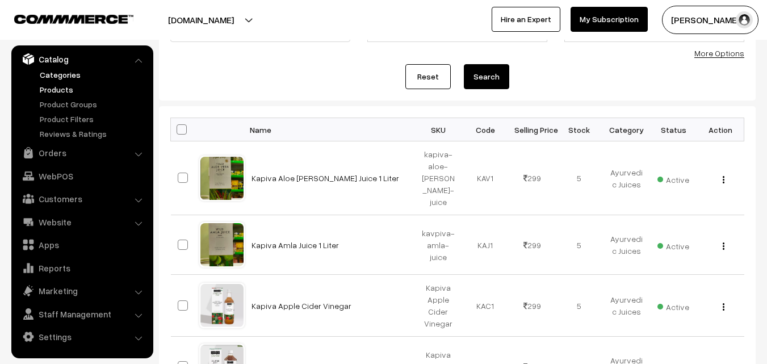
click at [68, 76] on link "Categories" at bounding box center [93, 75] width 112 height 12
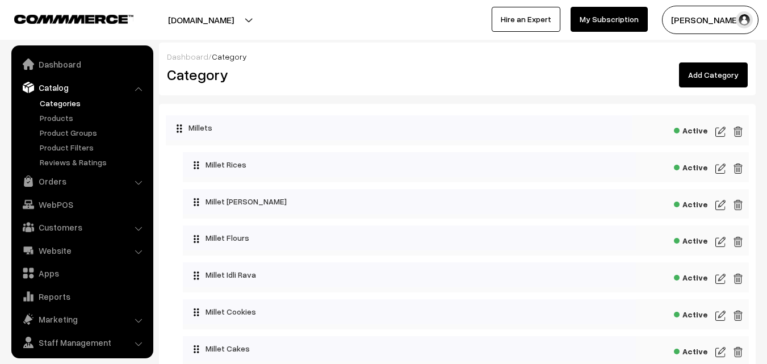
scroll to position [28, 0]
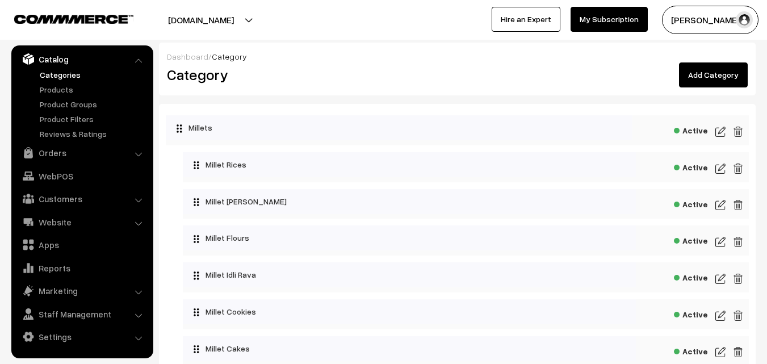
click at [68, 78] on link "Categories" at bounding box center [93, 75] width 112 height 12
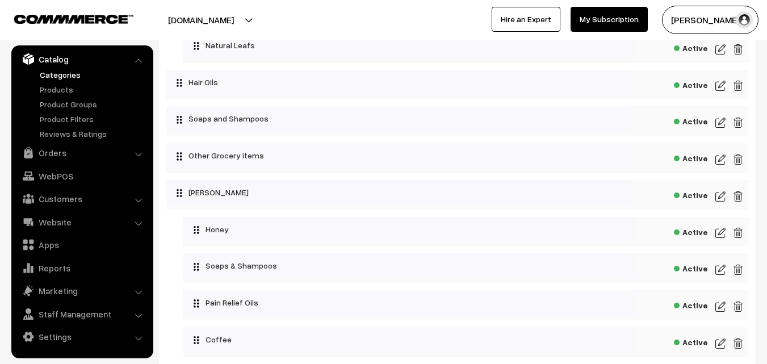
scroll to position [1647, 0]
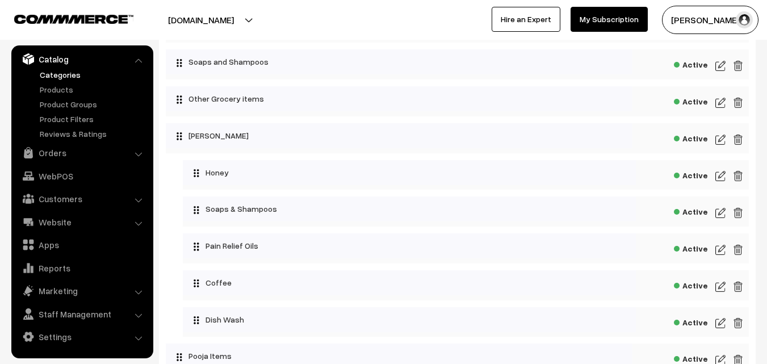
click at [723, 282] on img at bounding box center [721, 287] width 10 height 14
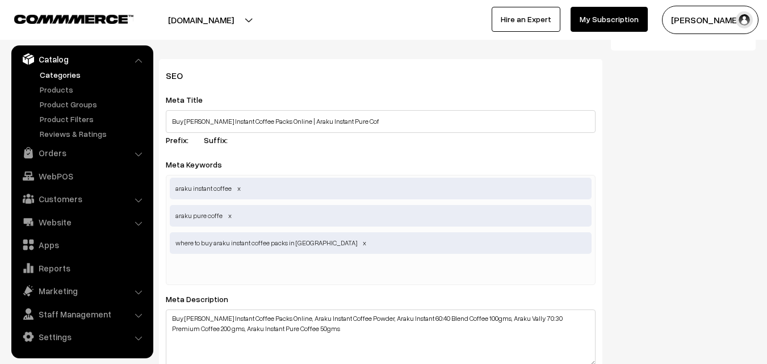
scroll to position [375, 0]
